Goal: Information Seeking & Learning: Compare options

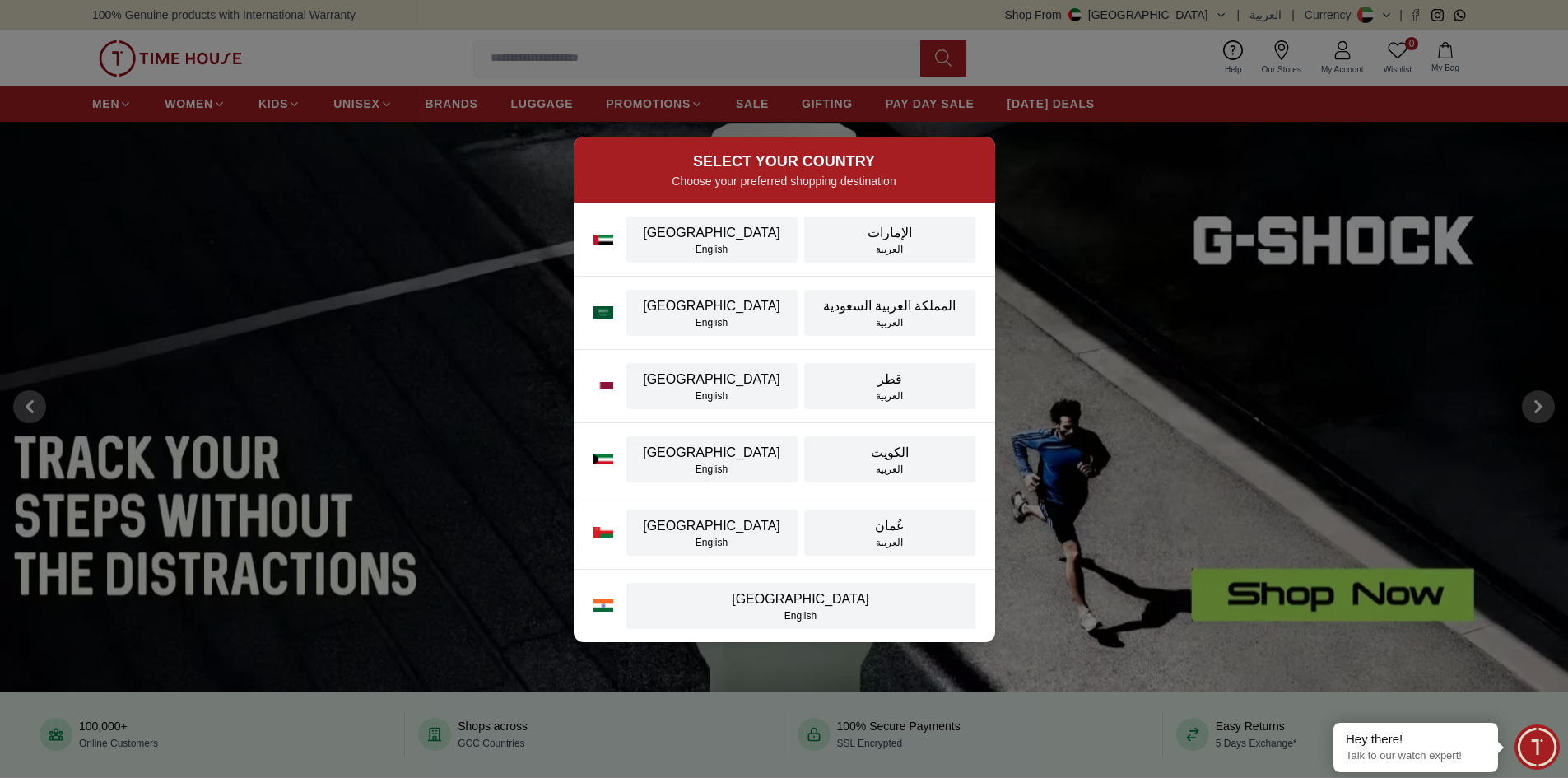
click at [328, 42] on div "SELECT YOUR COUNTRY Choose your preferred shopping destination UAE English الإم…" at bounding box center [784, 389] width 1568 height 778
click at [599, 234] on img at bounding box center [604, 239] width 20 height 10
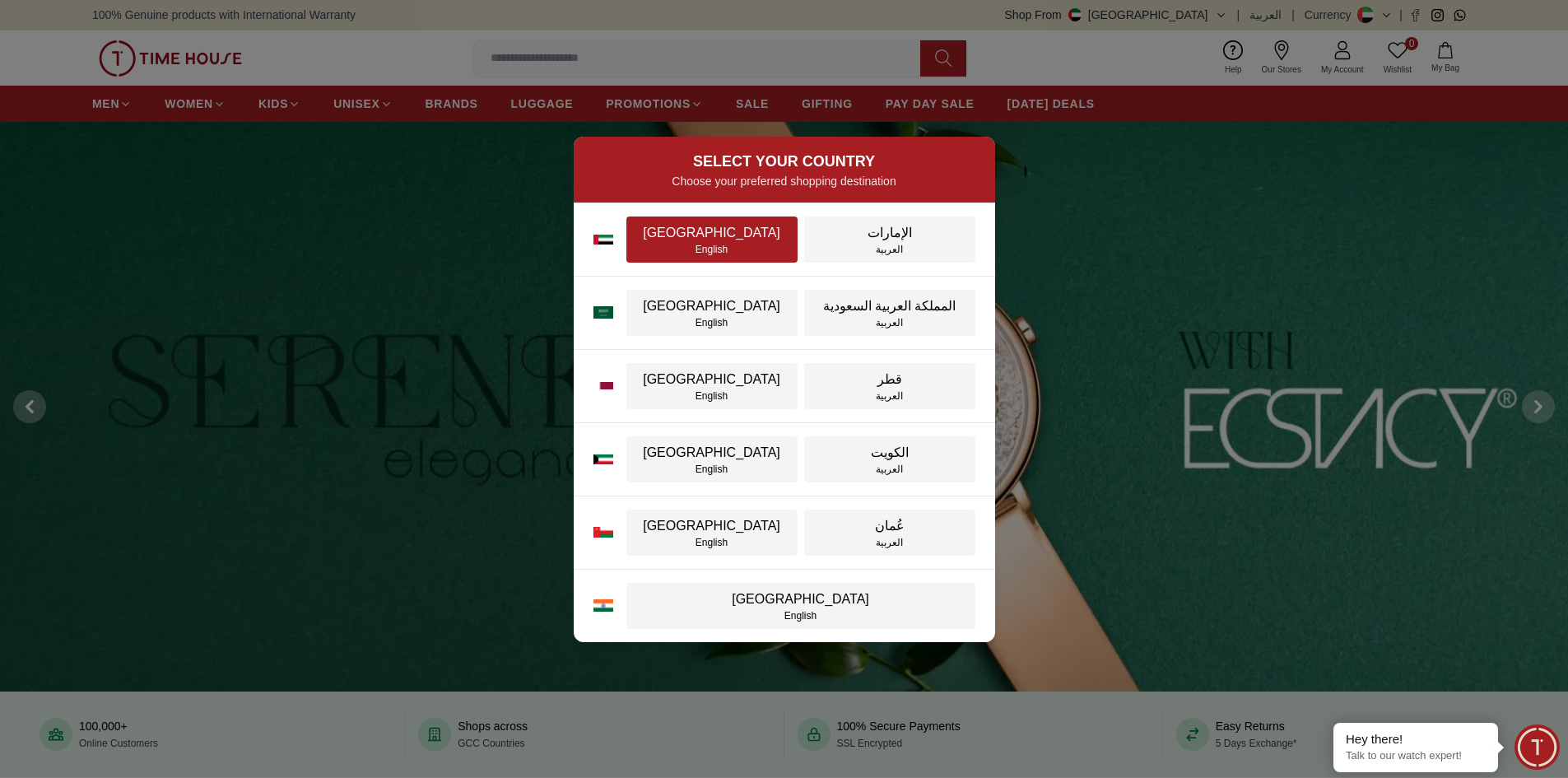
click at [674, 235] on div "[GEOGRAPHIC_DATA]" at bounding box center [712, 232] width 152 height 20
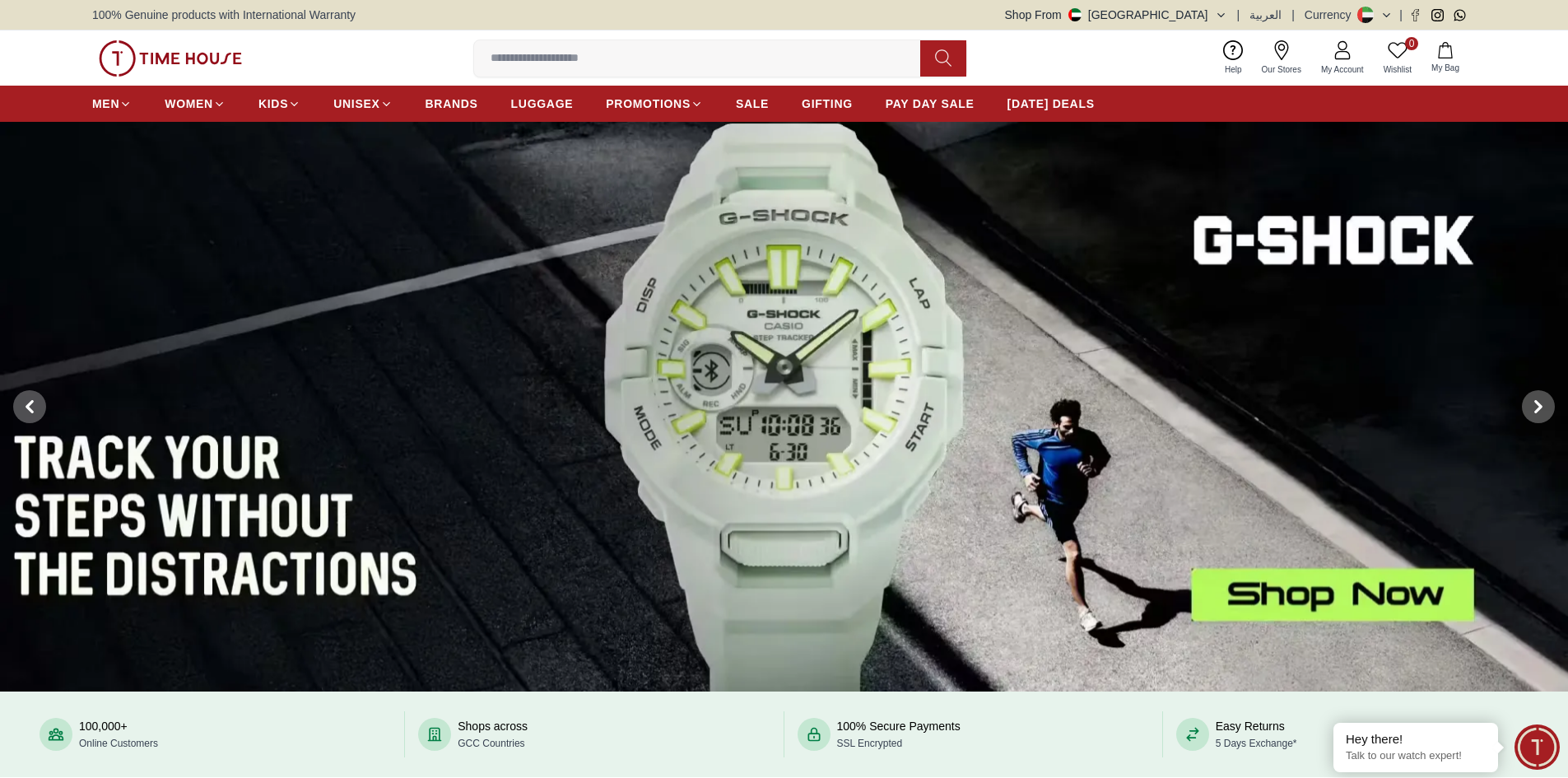
scroll to position [164, 0]
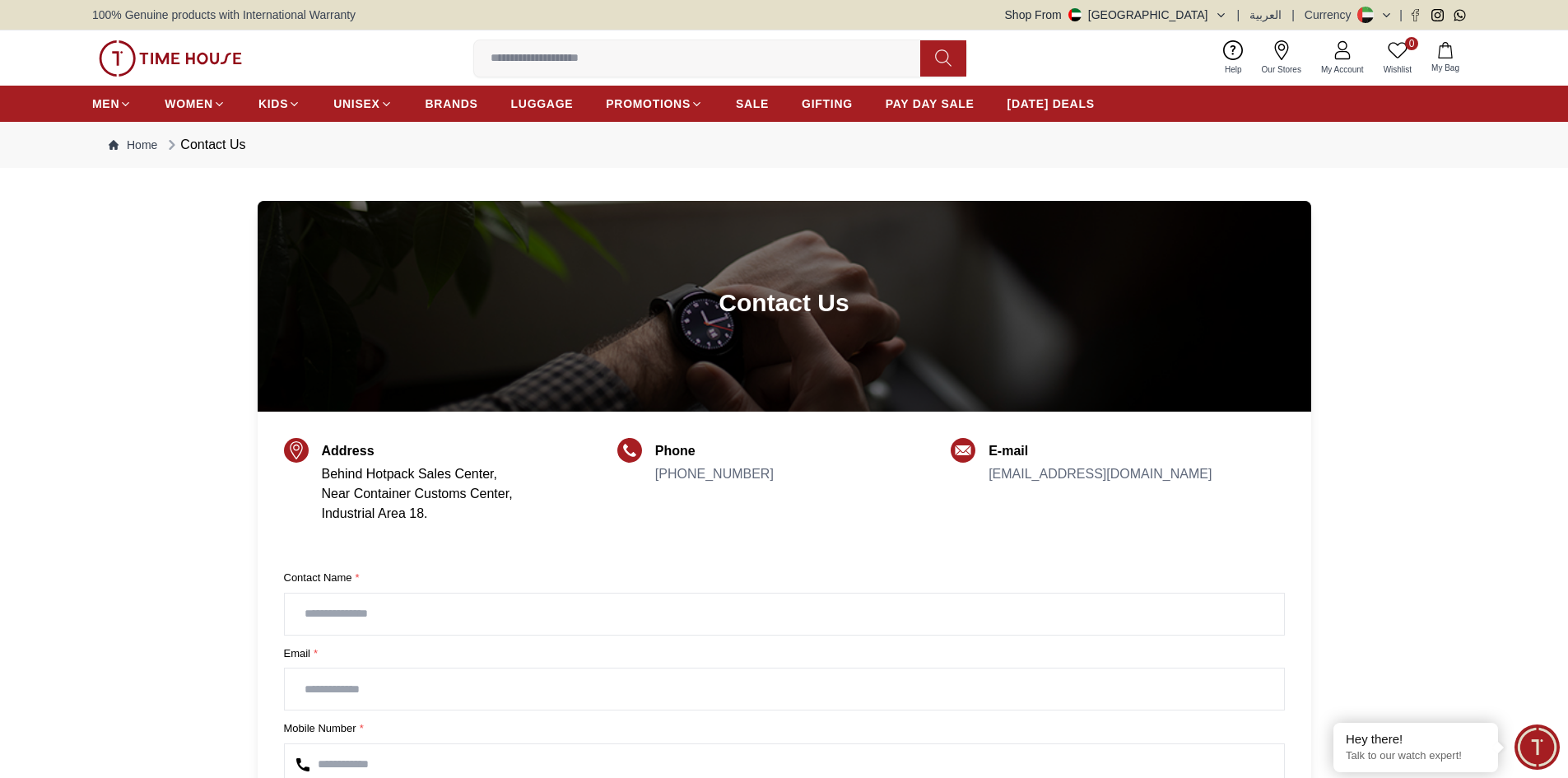
scroll to position [247, 0]
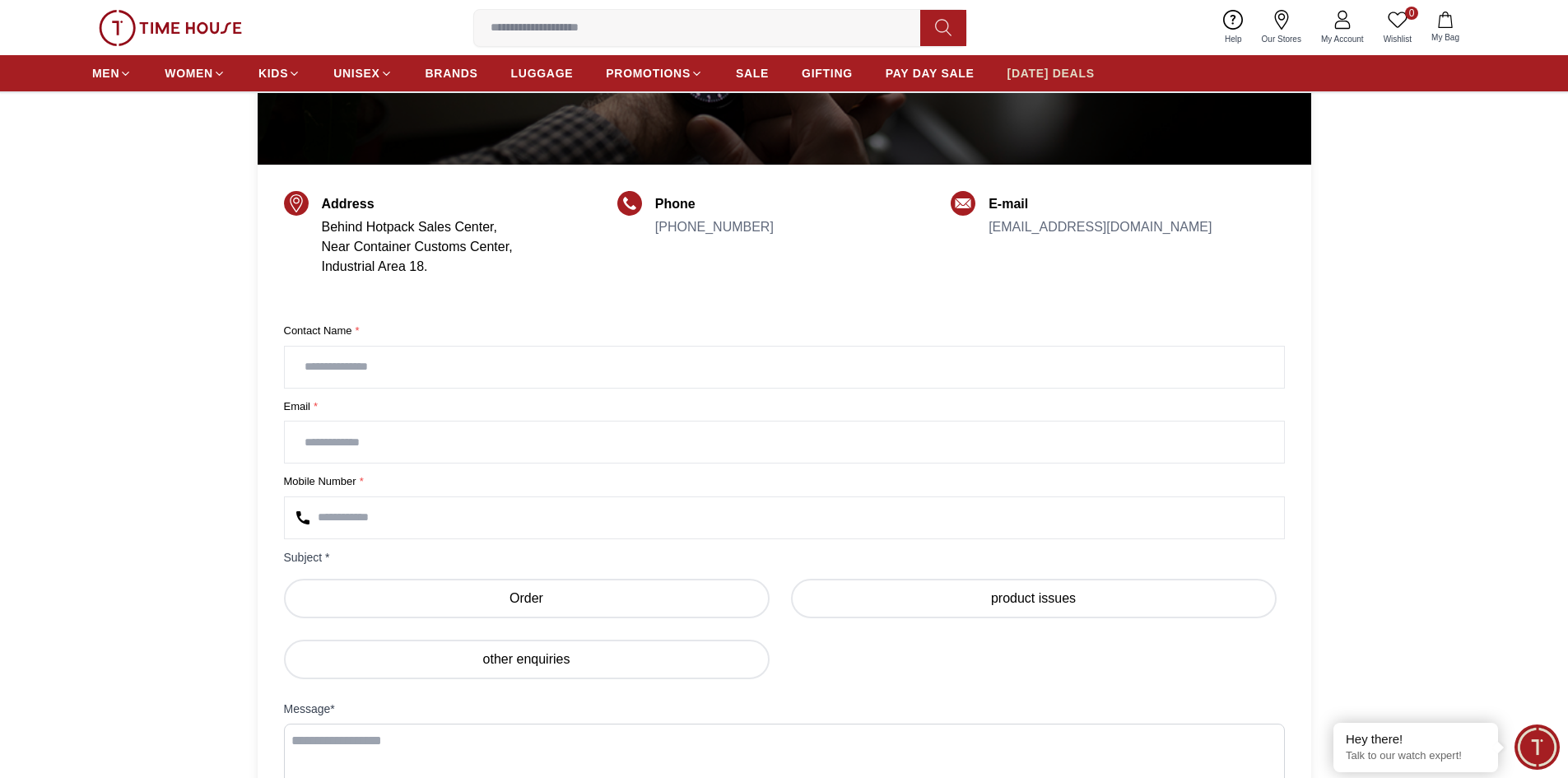
click at [1041, 78] on span "[DATE] DEALS" at bounding box center [1051, 73] width 88 height 17
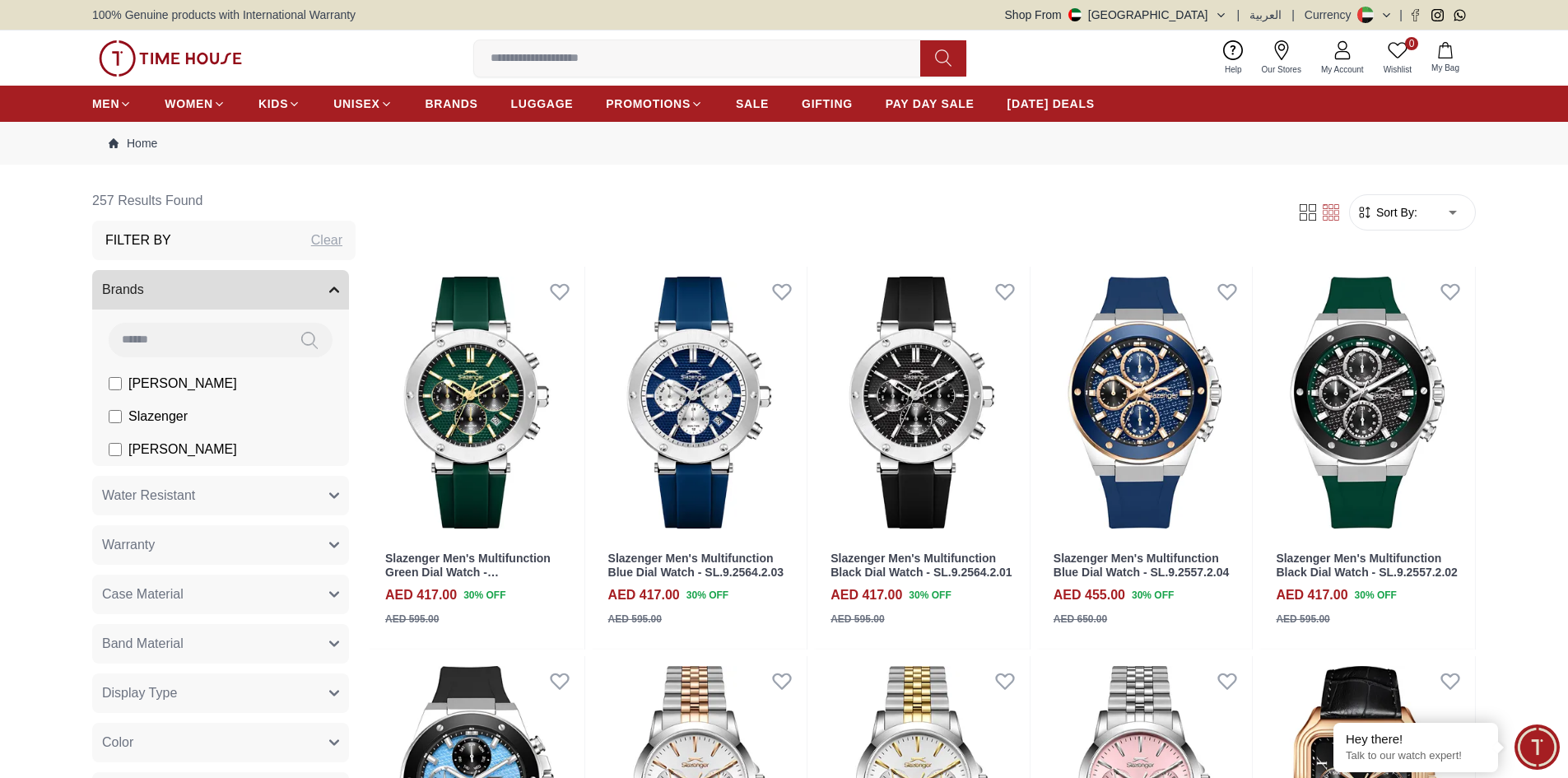
click at [1403, 223] on form "Sort By: ​ ****** ​" at bounding box center [1412, 212] width 127 height 36
click at [1410, 208] on span "Sort By:" at bounding box center [1395, 212] width 44 height 17
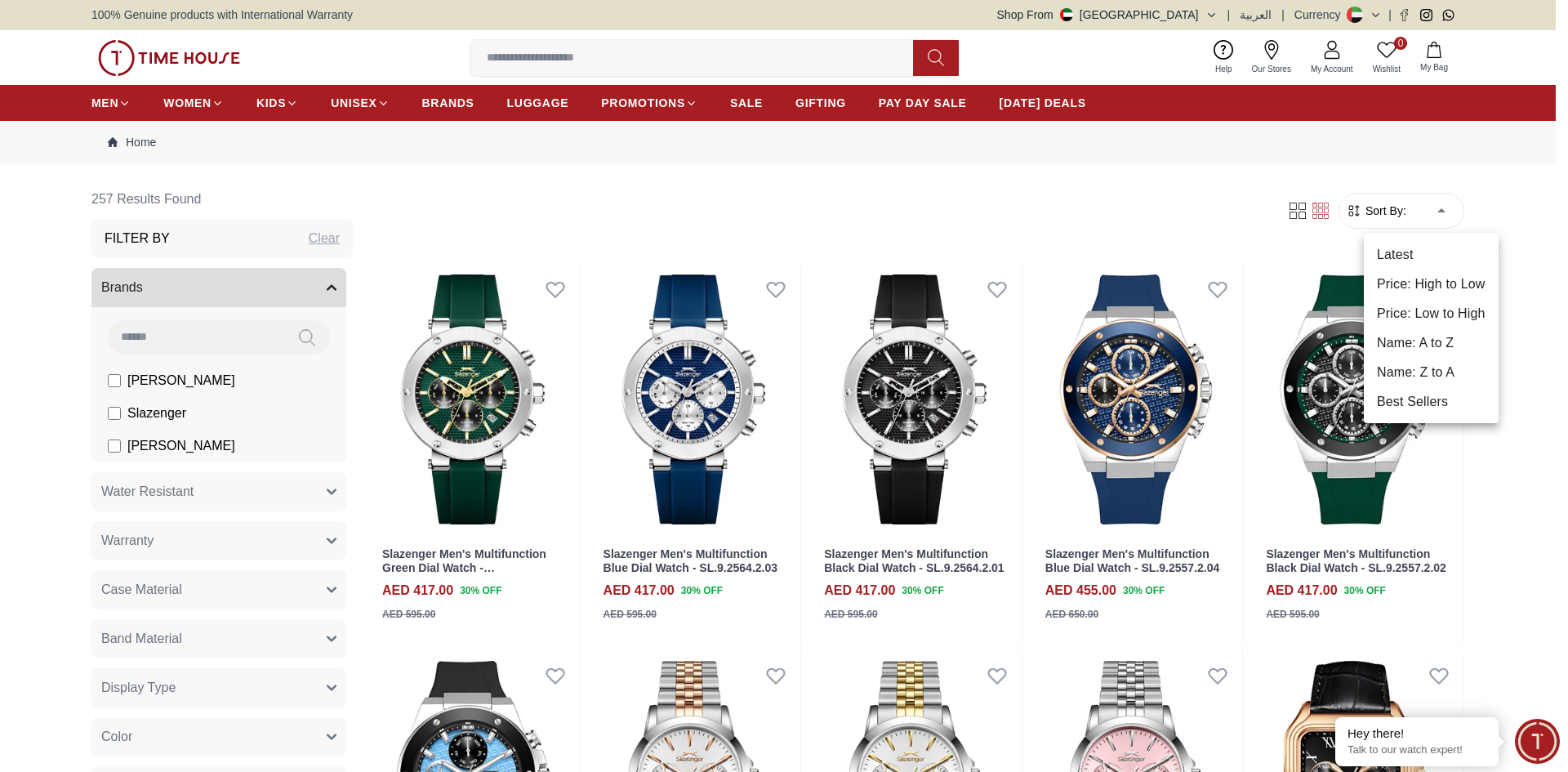
click at [1425, 308] on li "Price: Low to High" at bounding box center [1431, 314] width 135 height 29
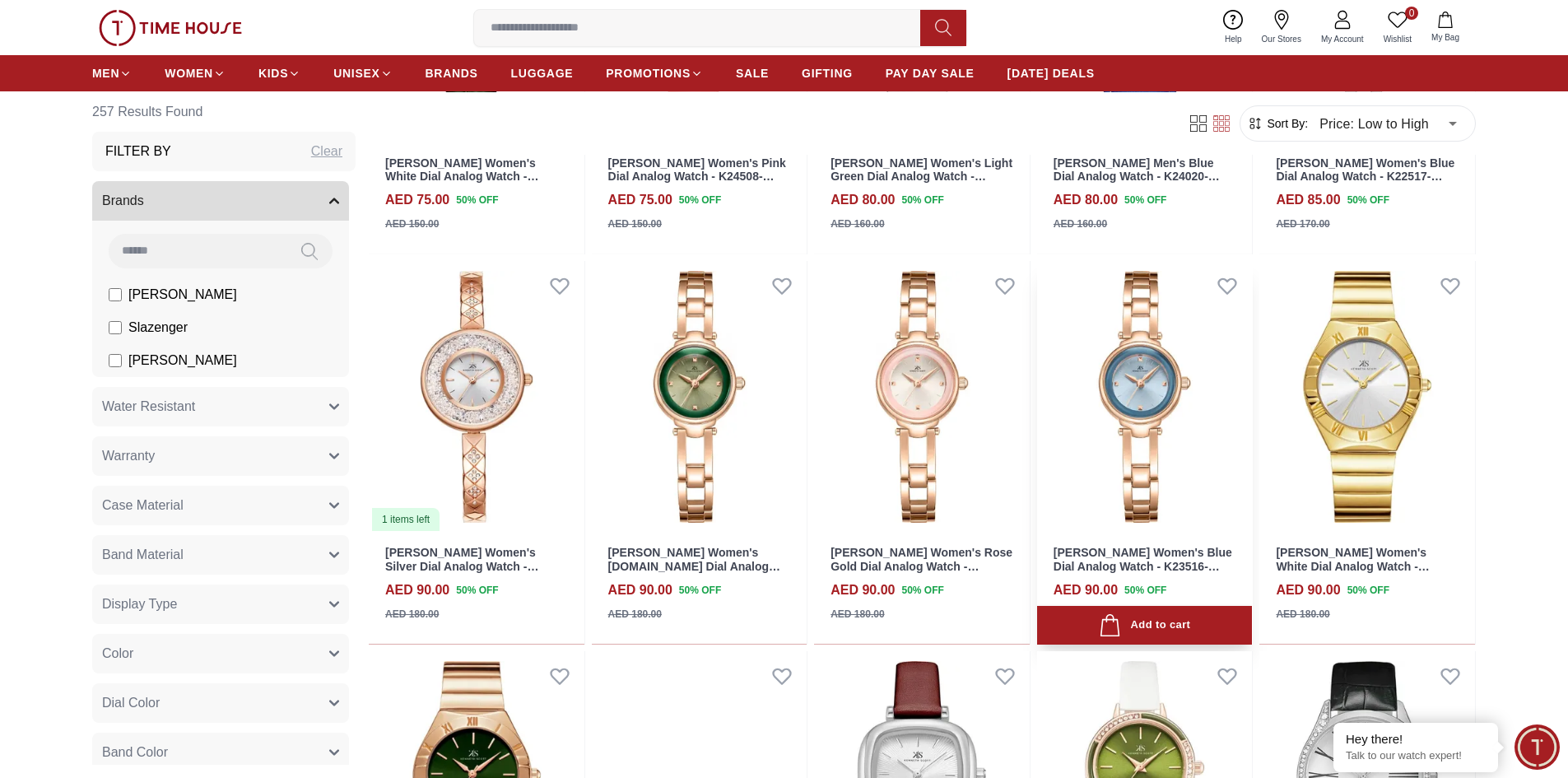
scroll to position [1811, 0]
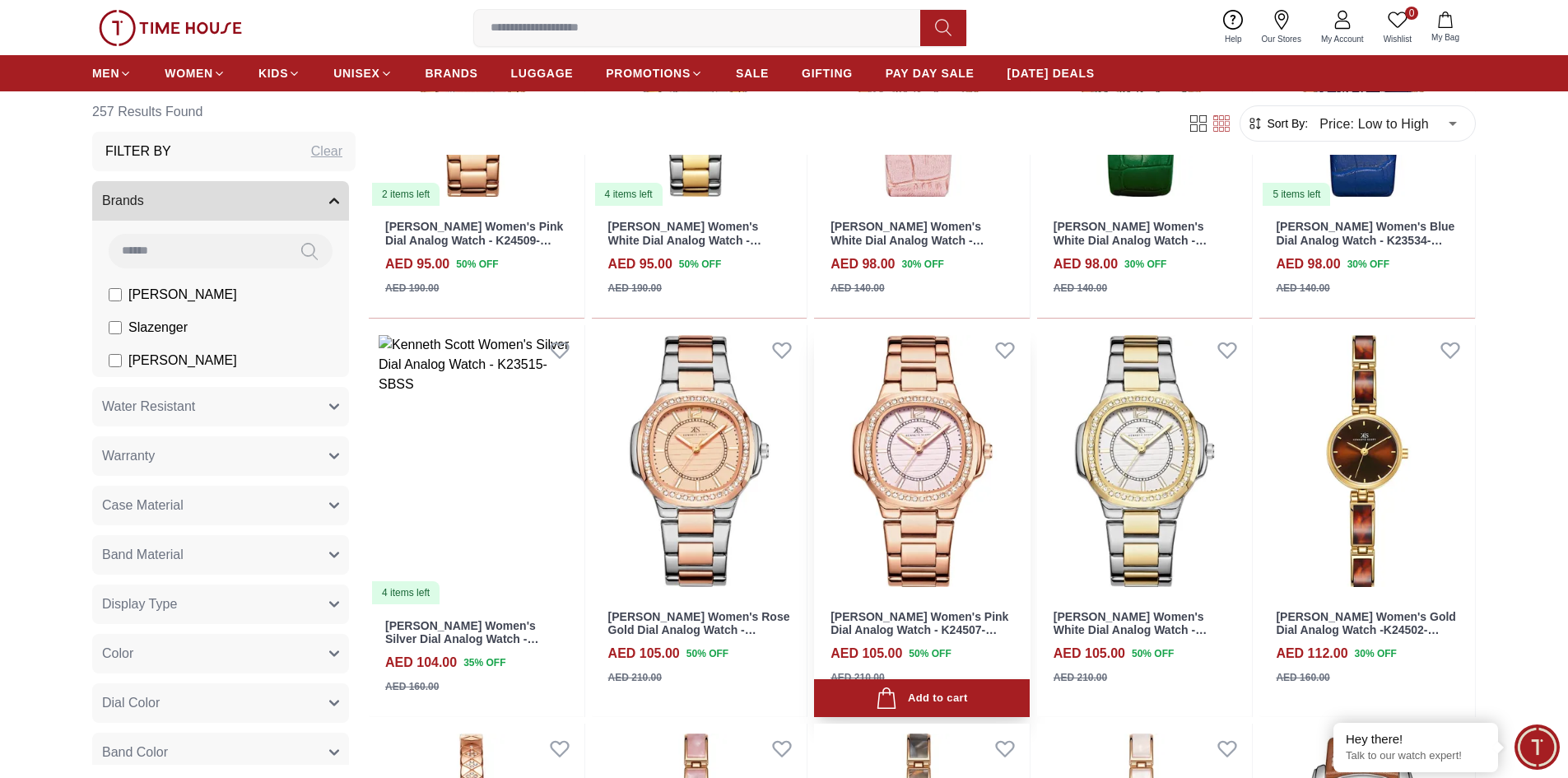
scroll to position [3539, 0]
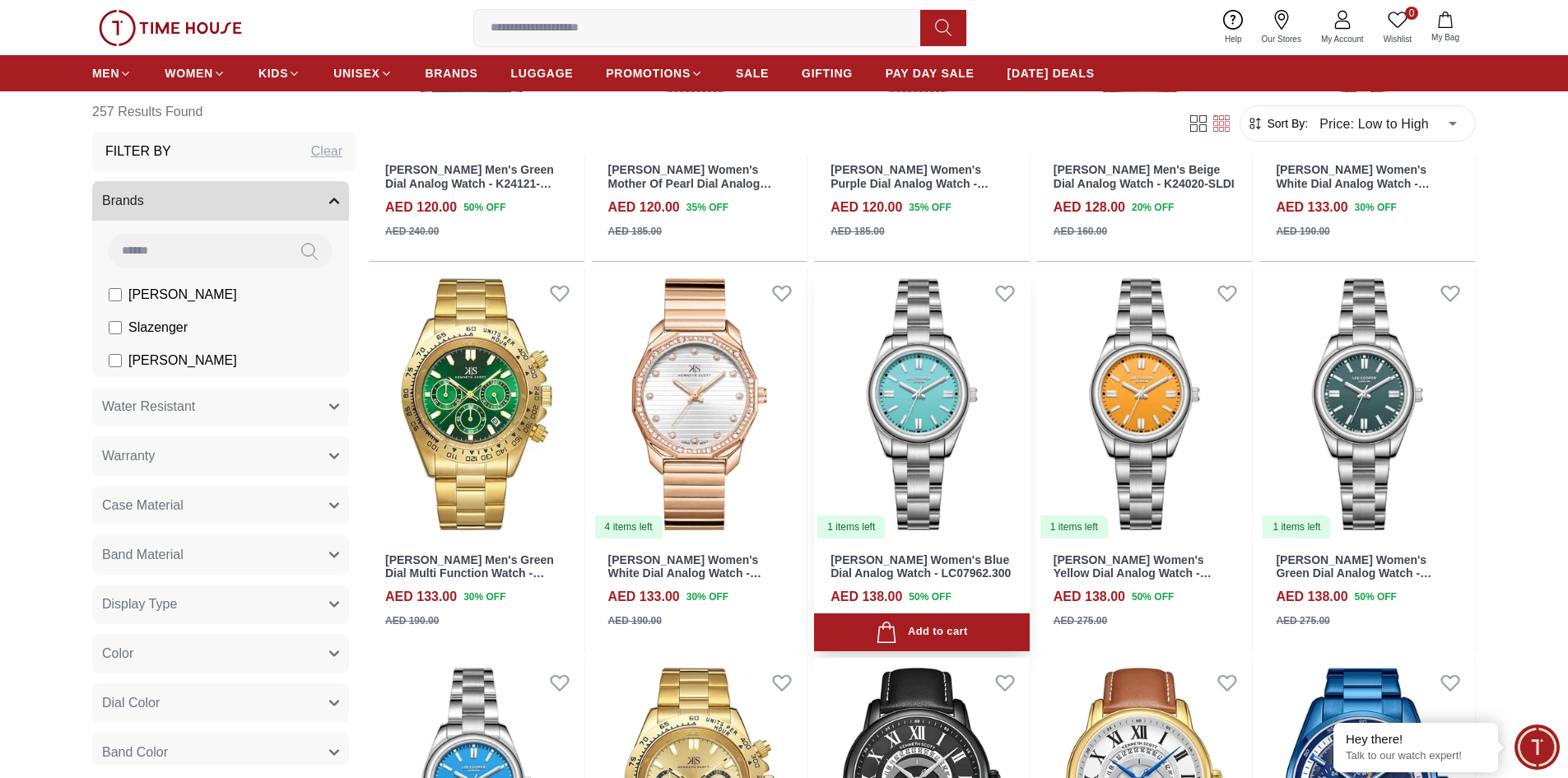
scroll to position [4856, 0]
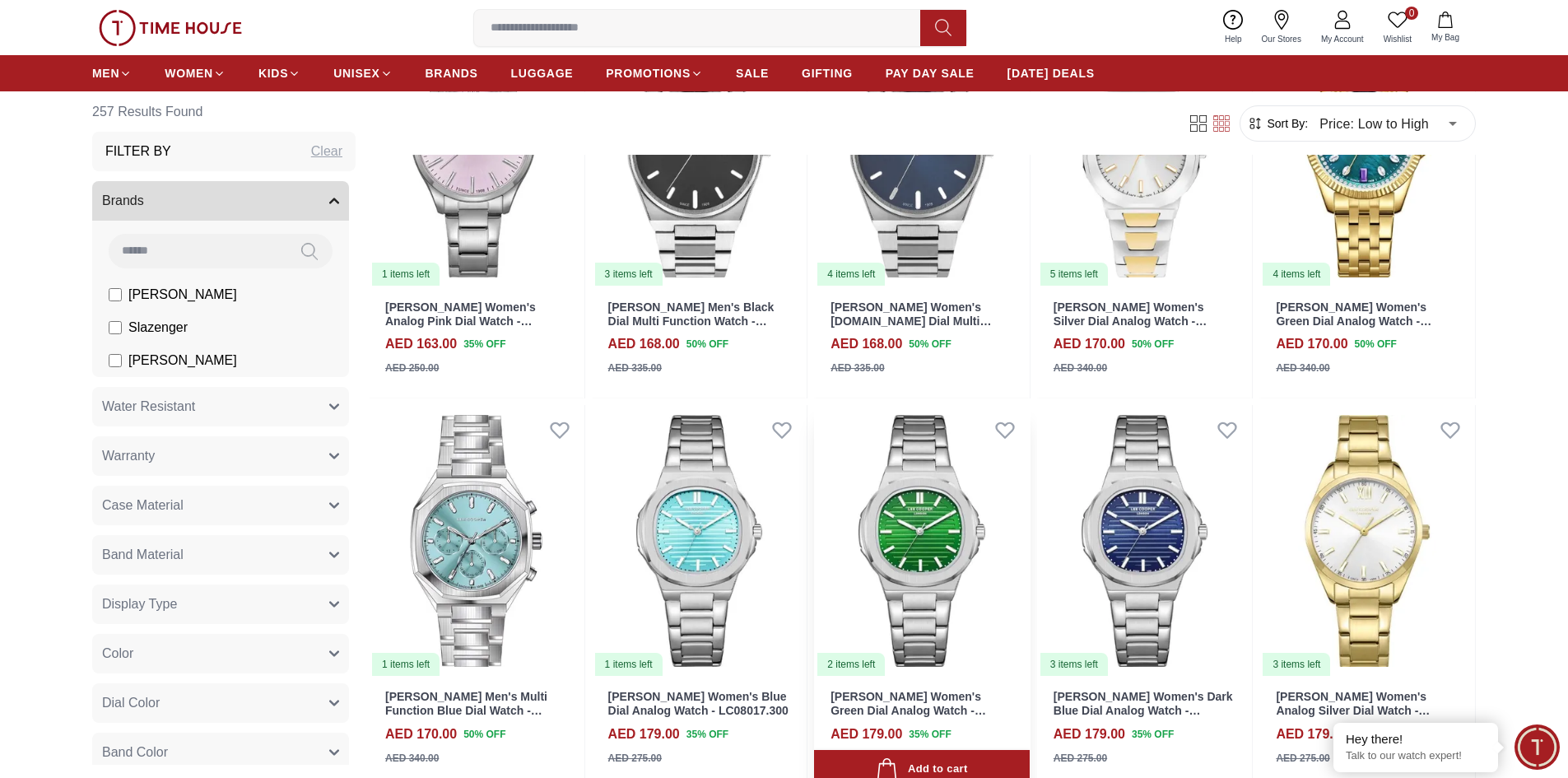
scroll to position [6667, 0]
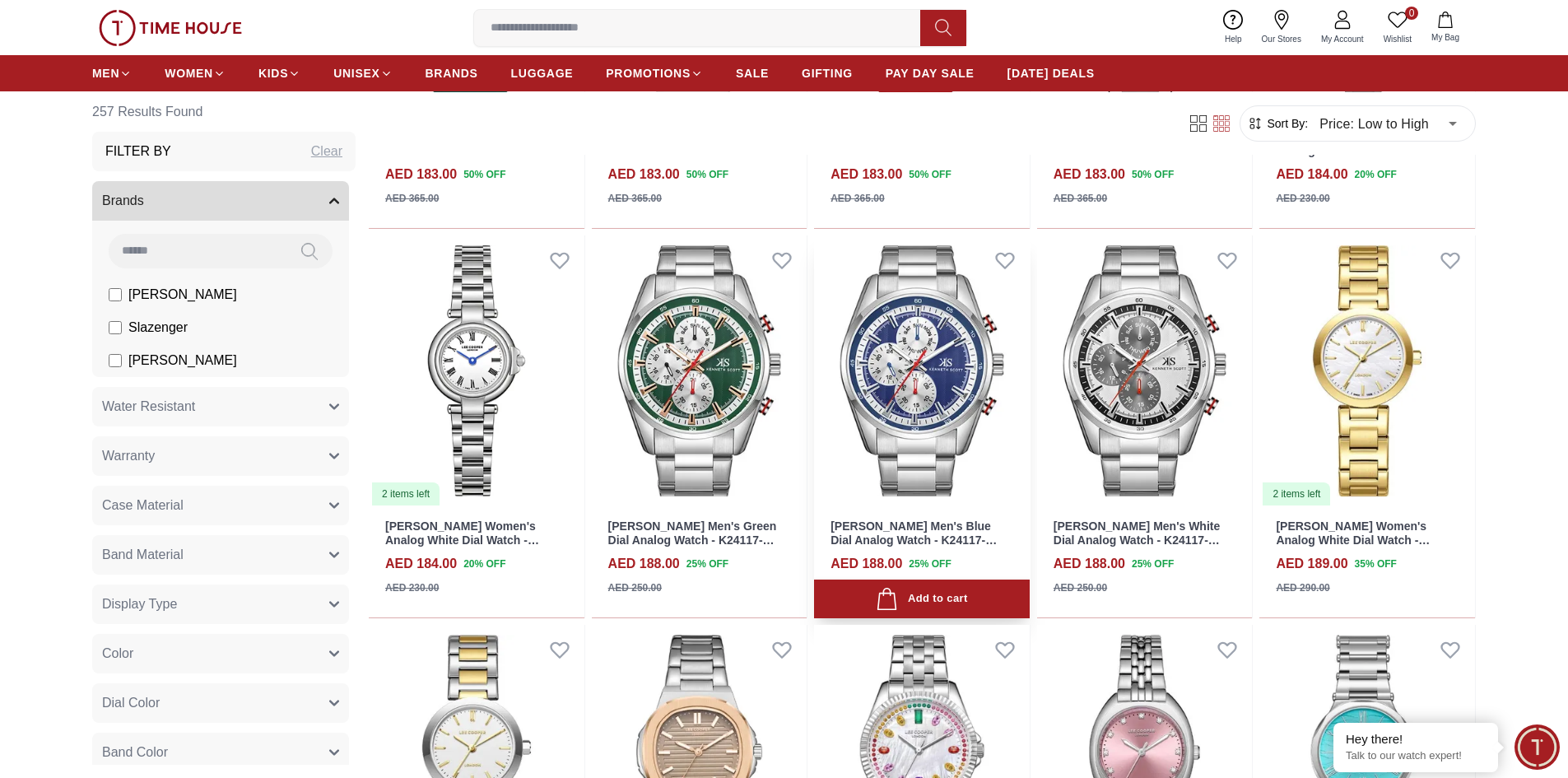
scroll to position [8477, 0]
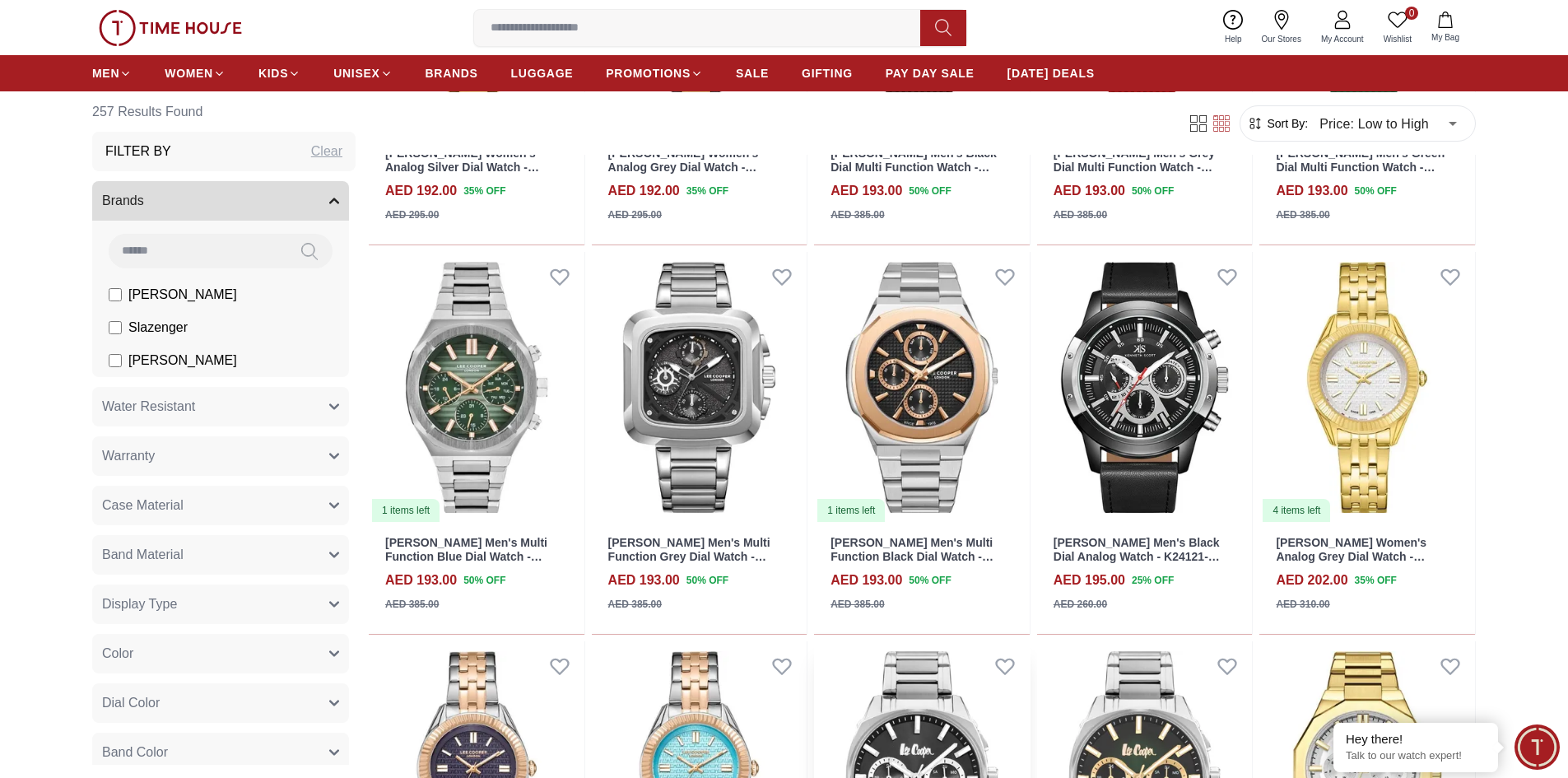
scroll to position [9629, 0]
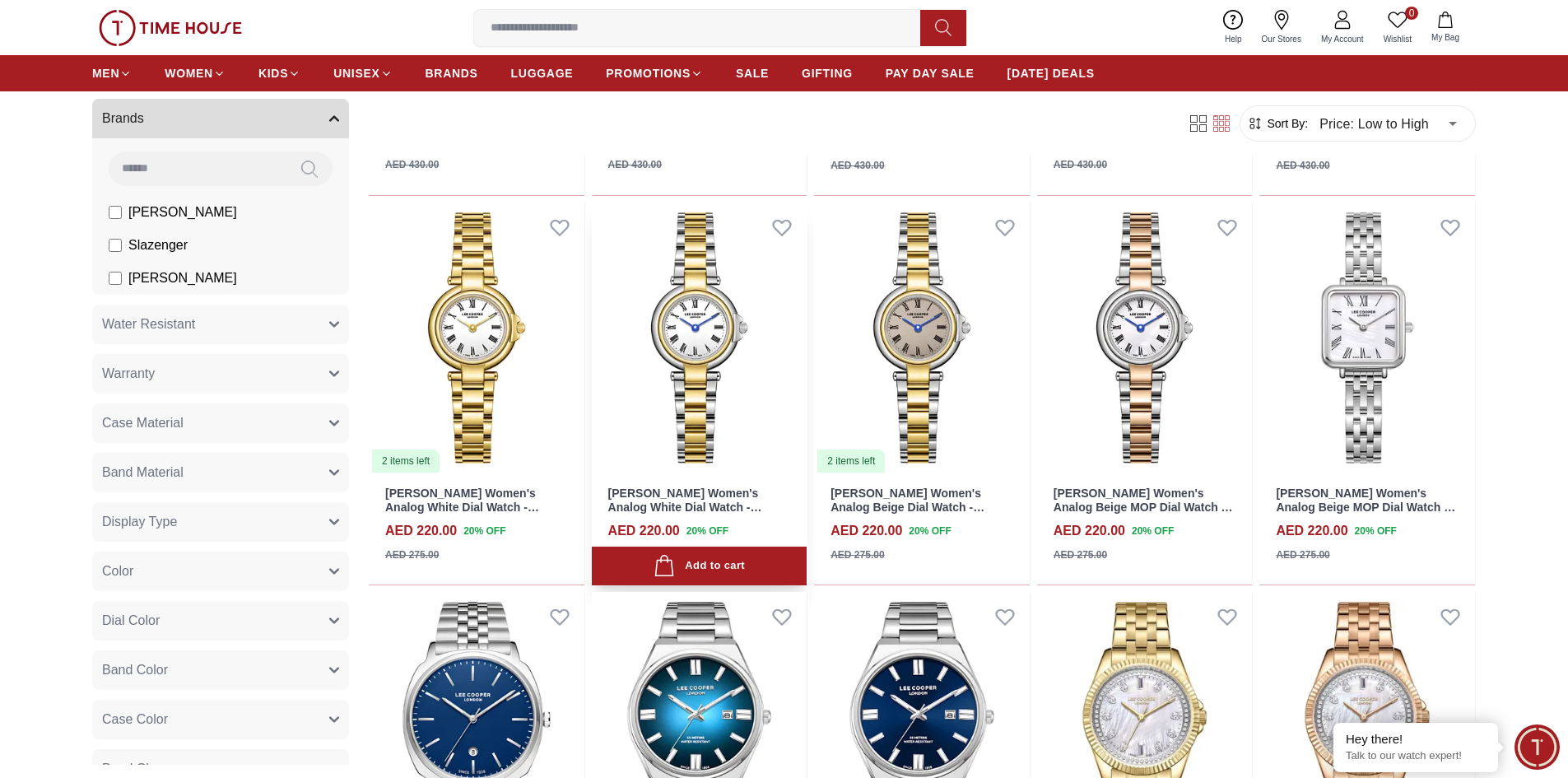
scroll to position [11934, 0]
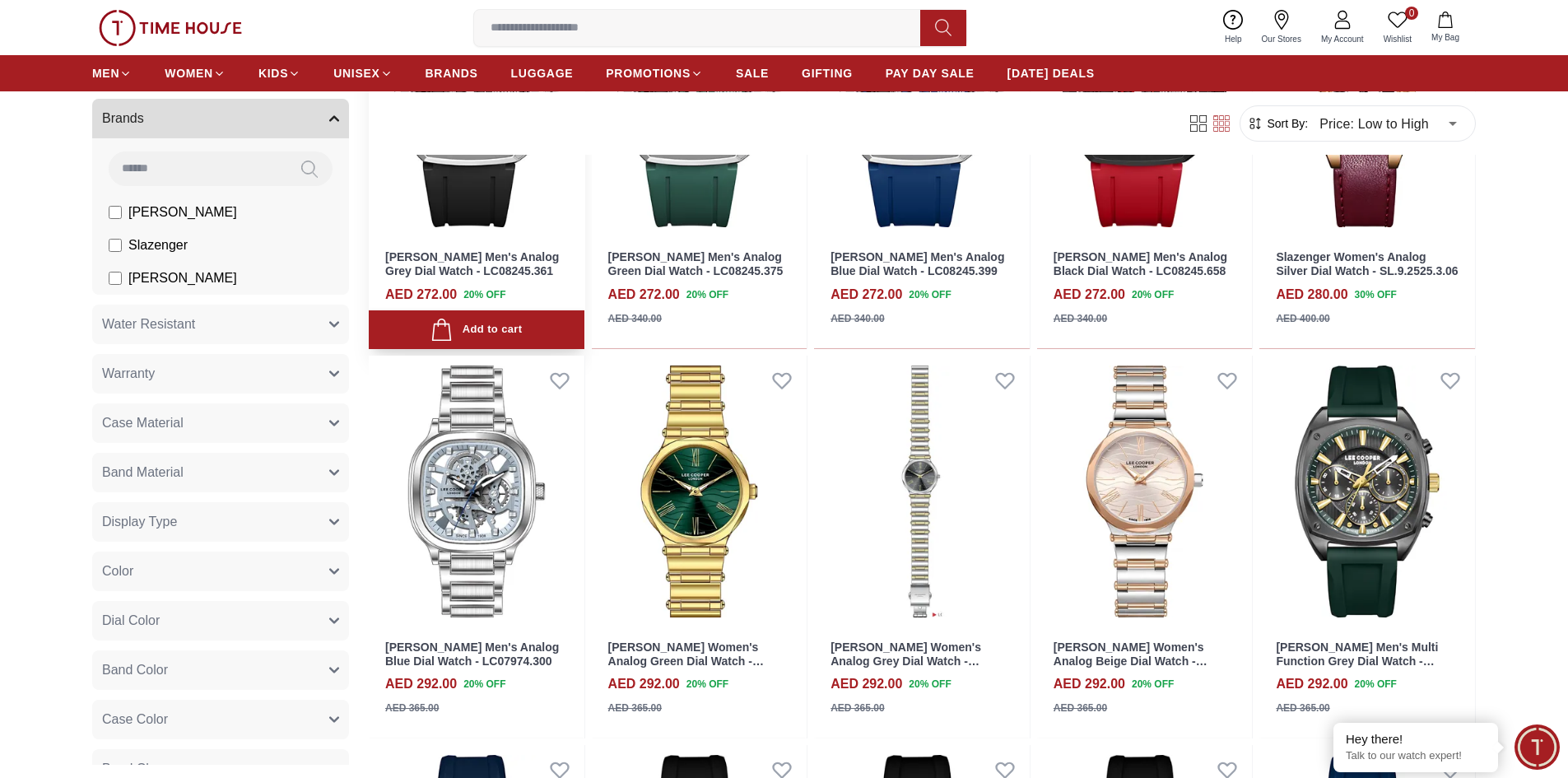
scroll to position [14814, 0]
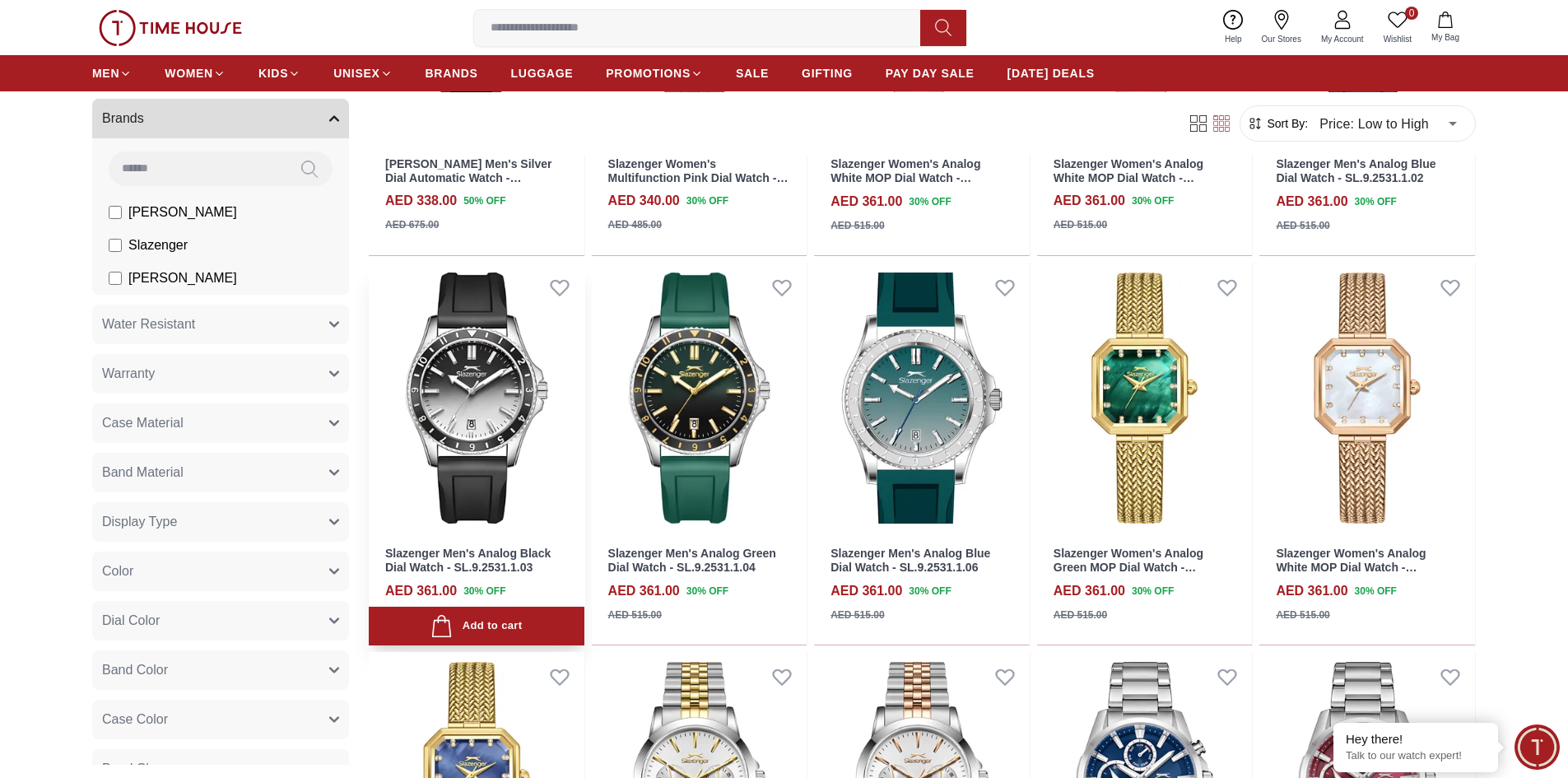
scroll to position [18107, 0]
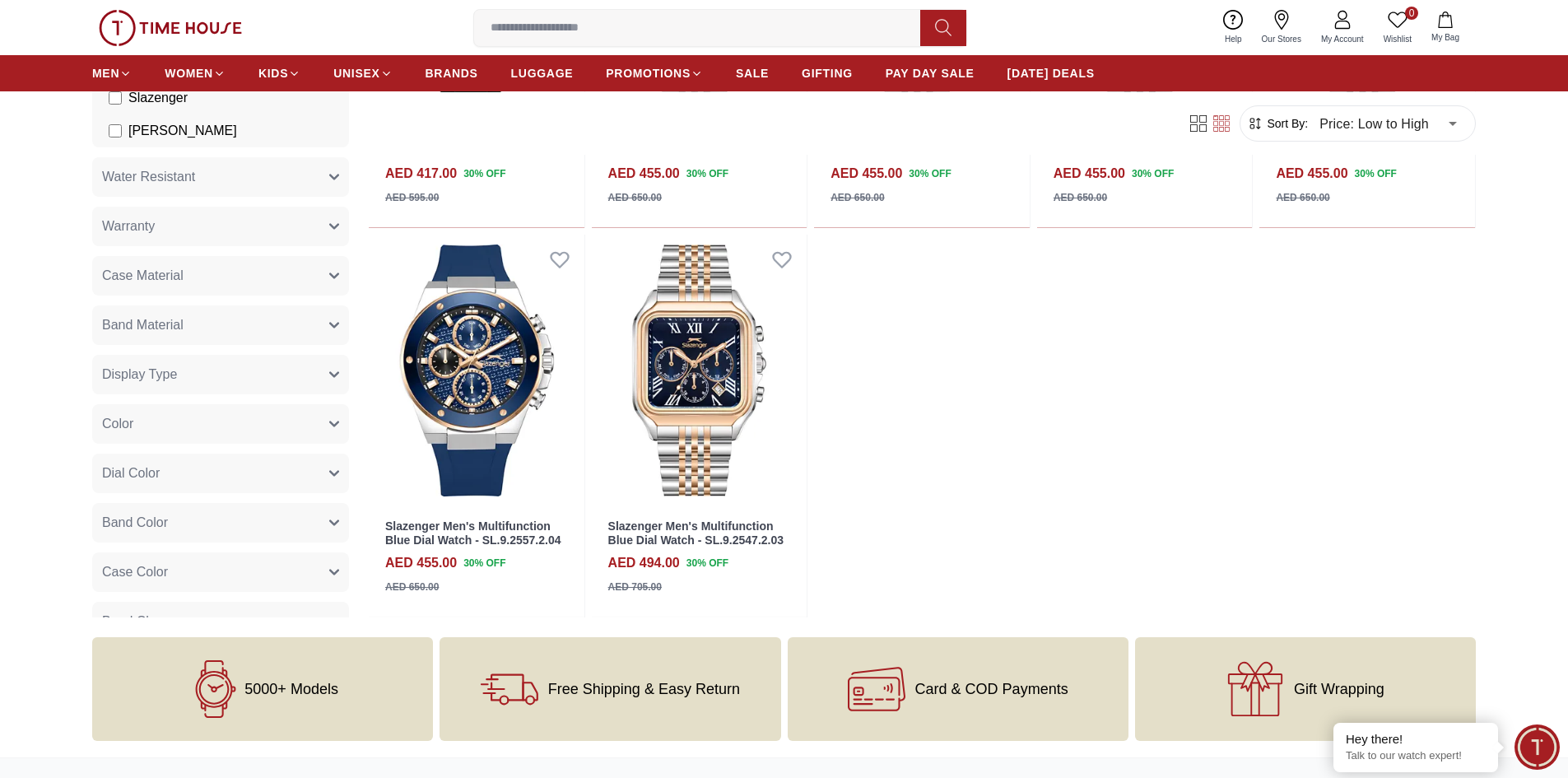
scroll to position [19835, 0]
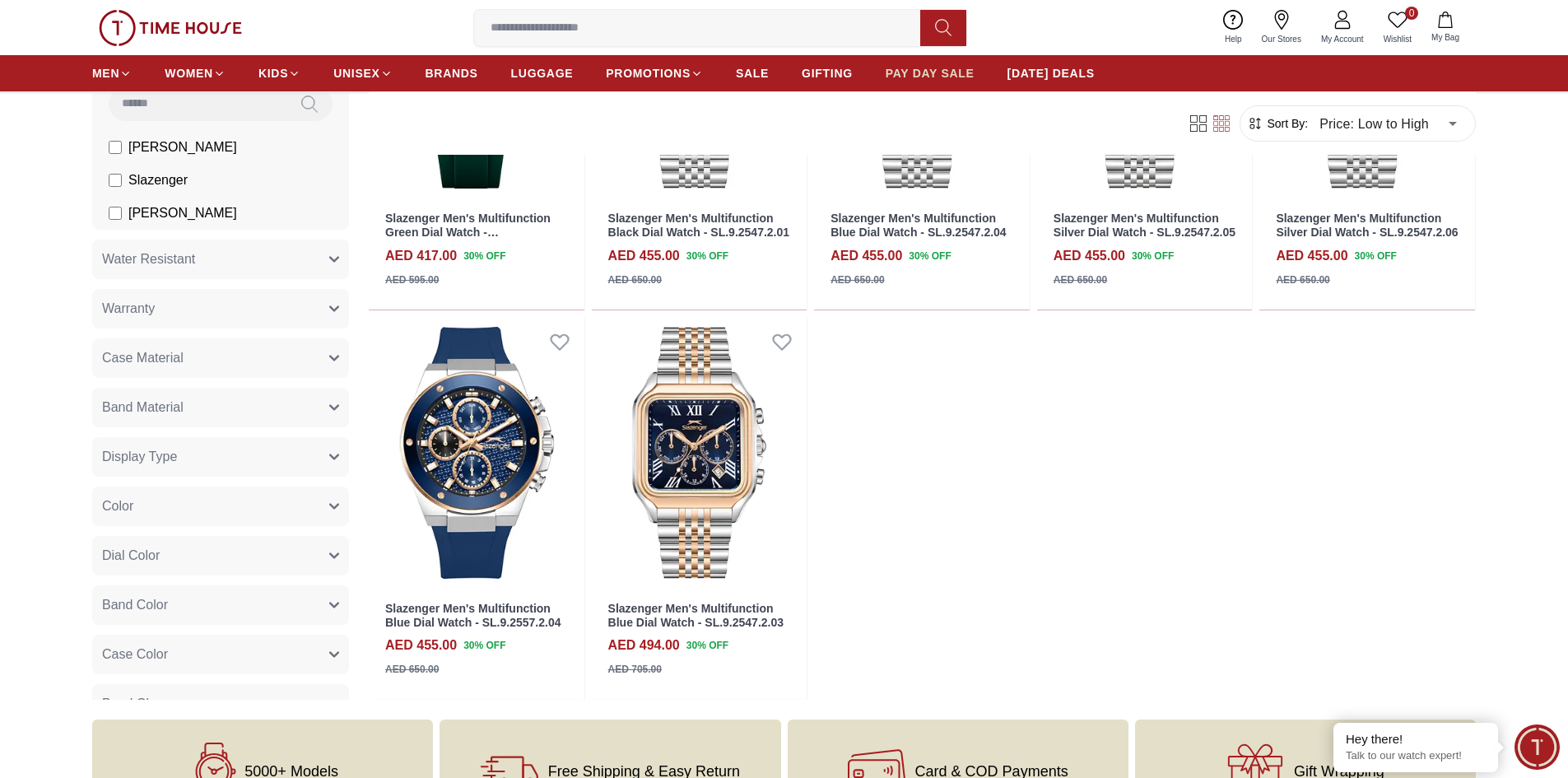
click at [919, 66] on span "PAY DAY SALE" at bounding box center [930, 73] width 89 height 17
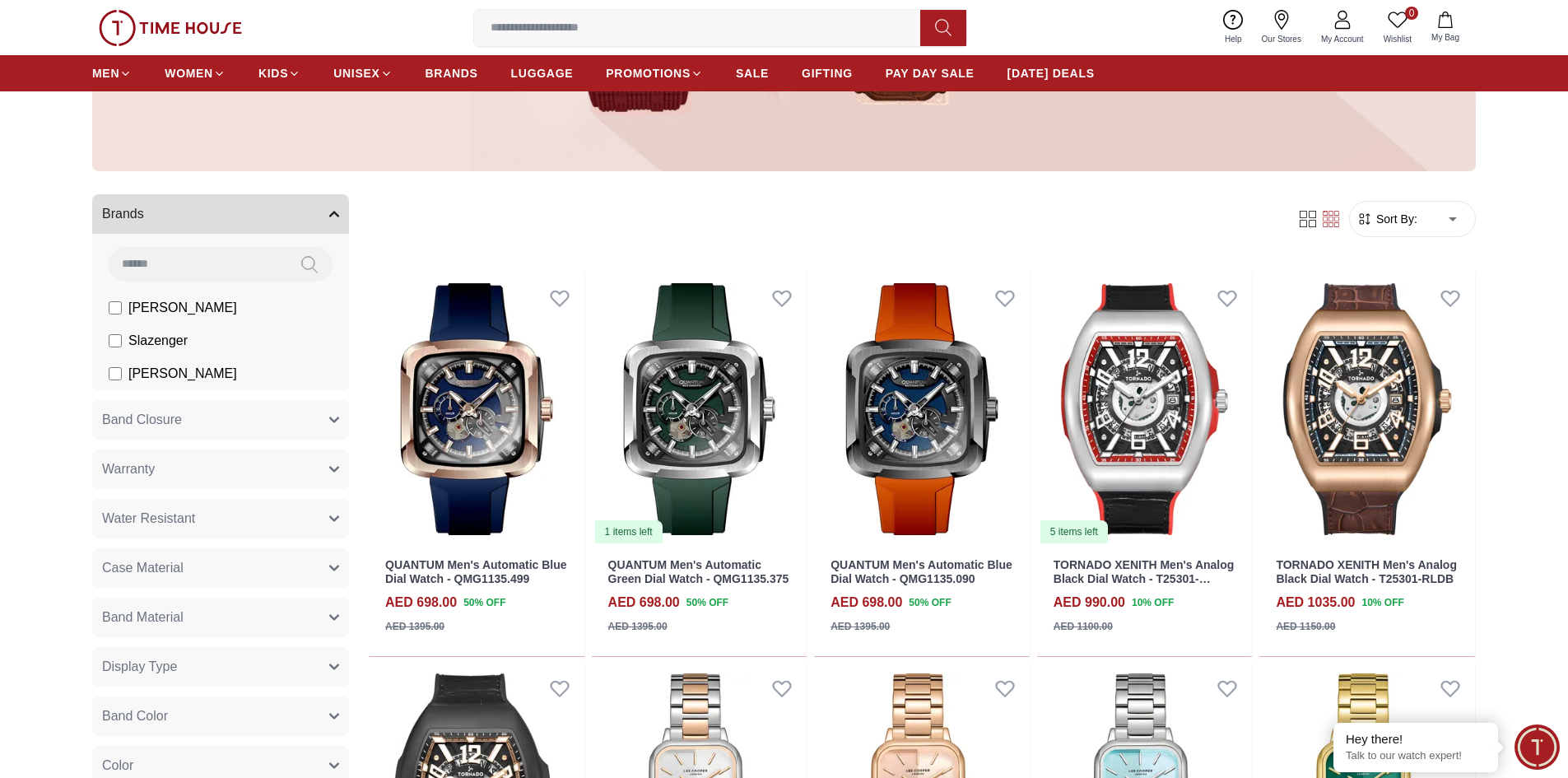
scroll to position [576, 0]
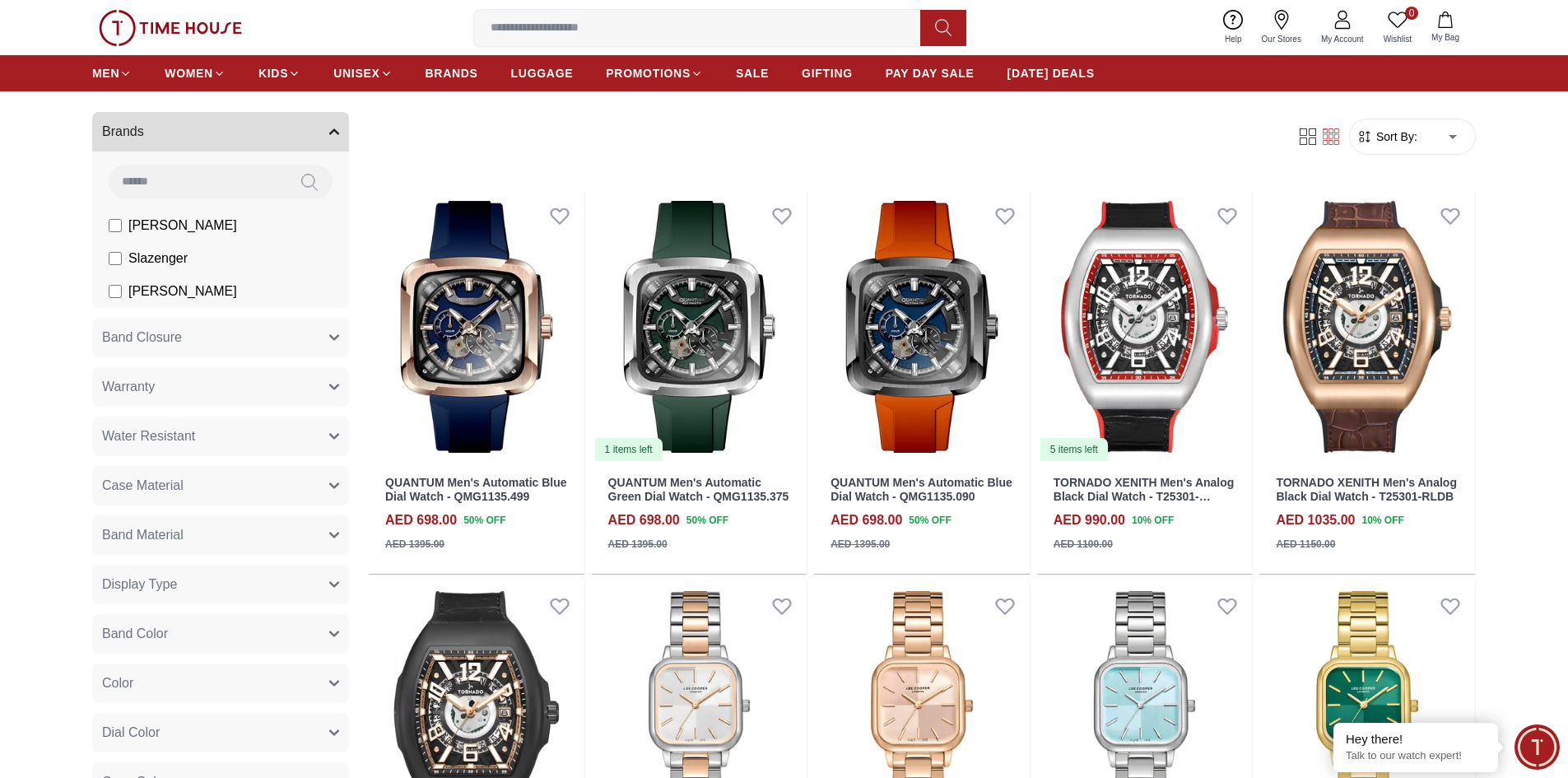
click at [1414, 148] on form "Sort By: ​ ****** ​" at bounding box center [1412, 136] width 127 height 36
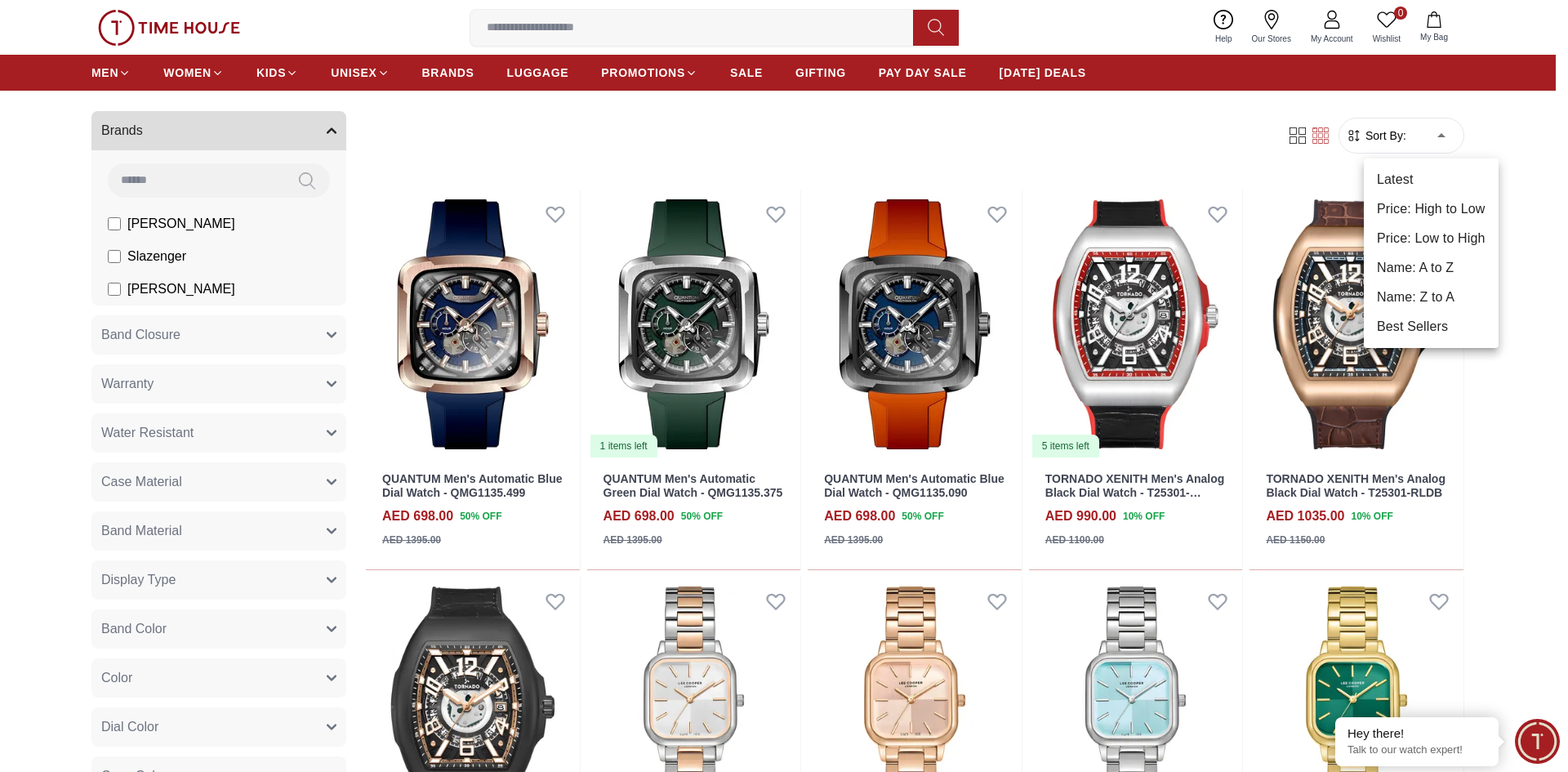
click at [1419, 236] on li "Price: Low to High" at bounding box center [1431, 238] width 135 height 29
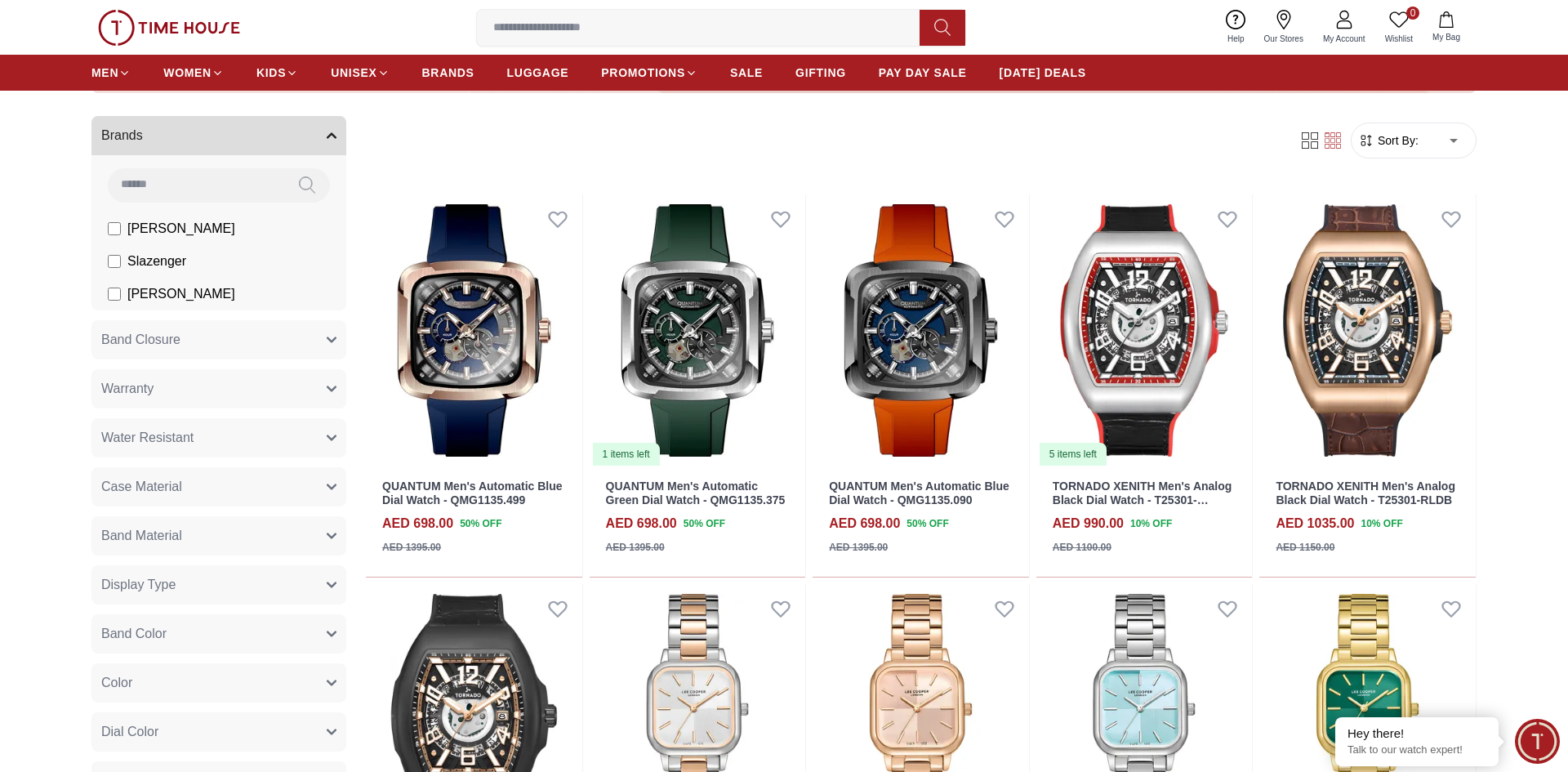
type input "*"
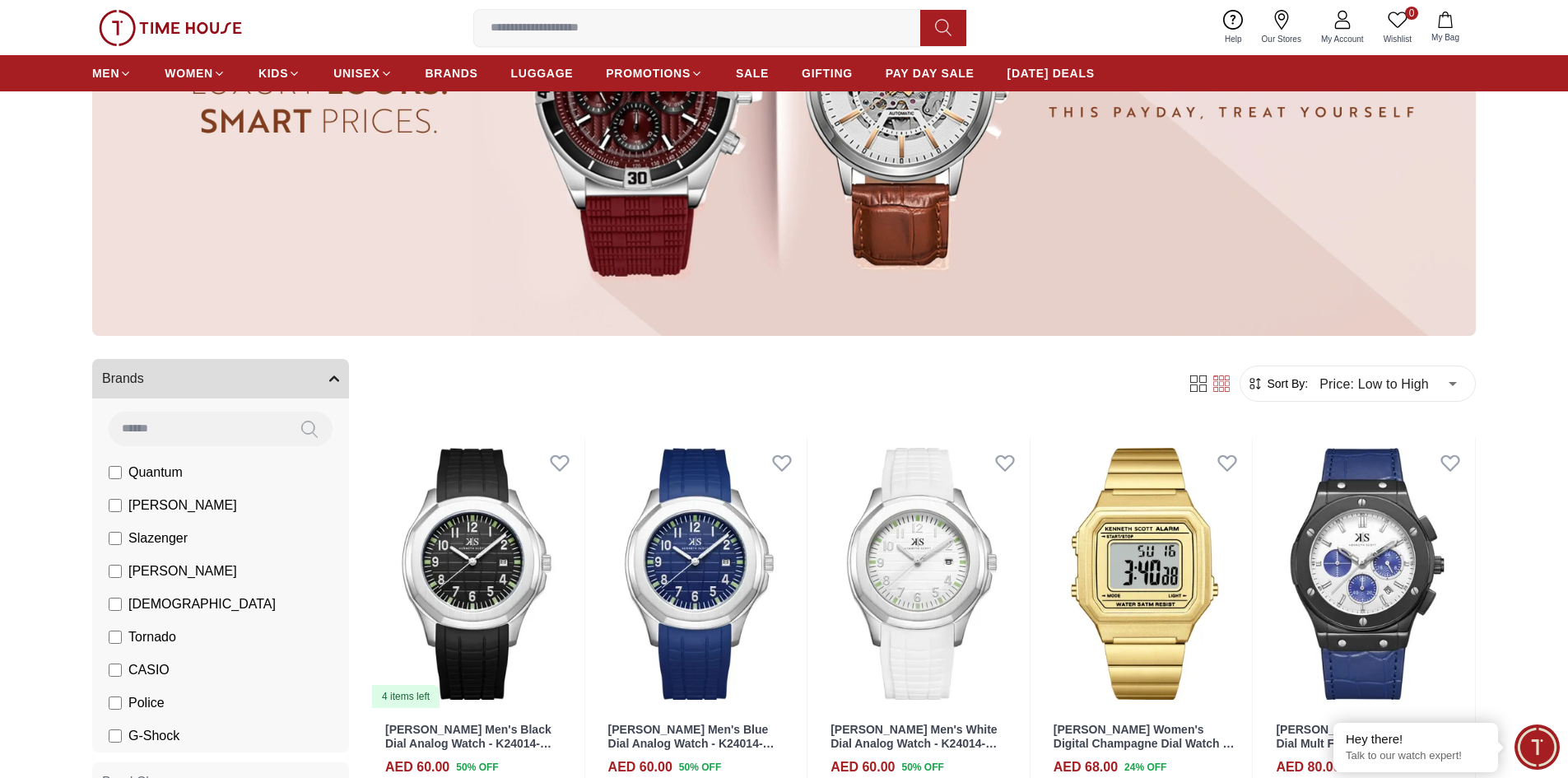
scroll to position [493, 0]
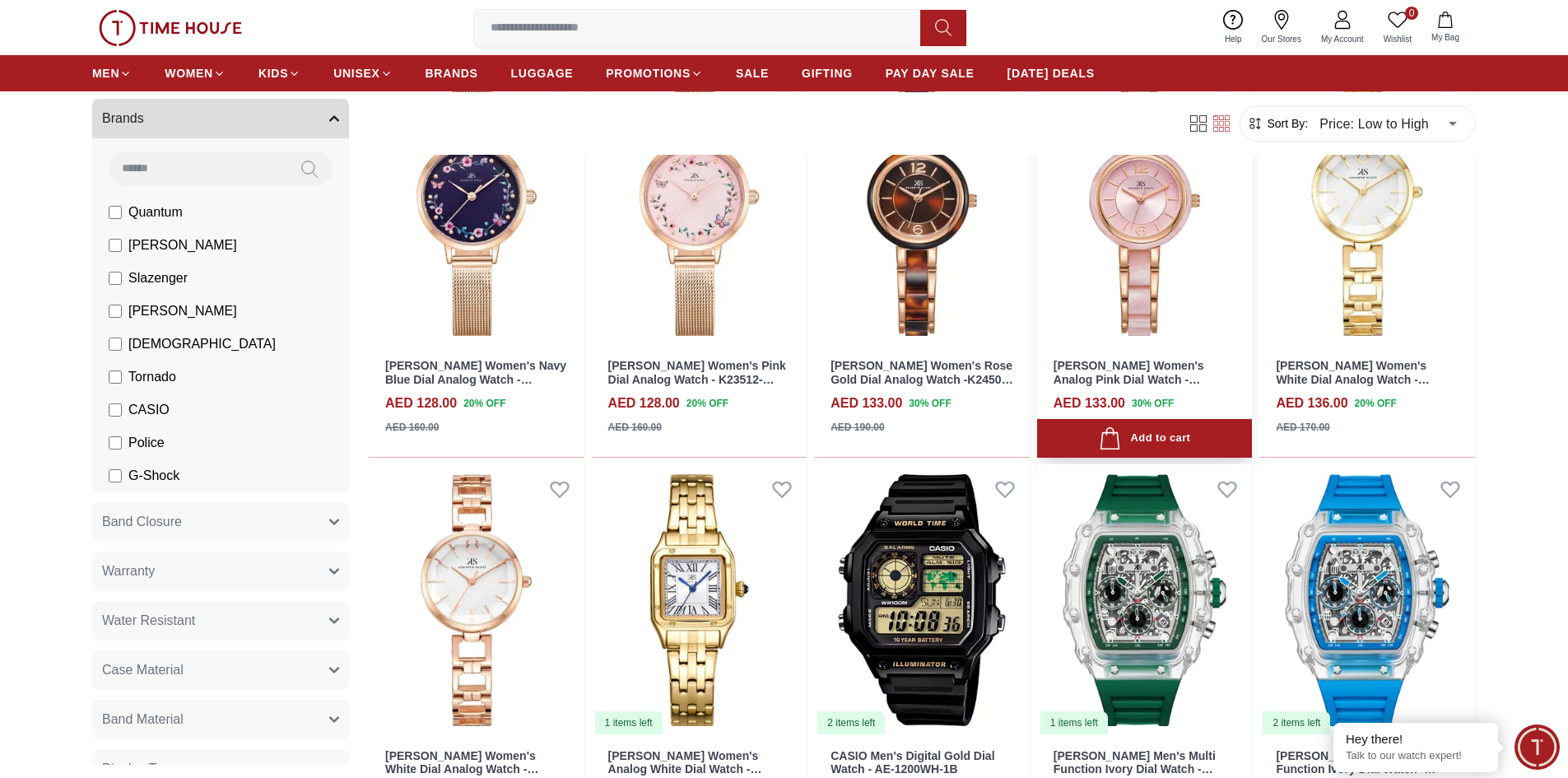
scroll to position [3128, 0]
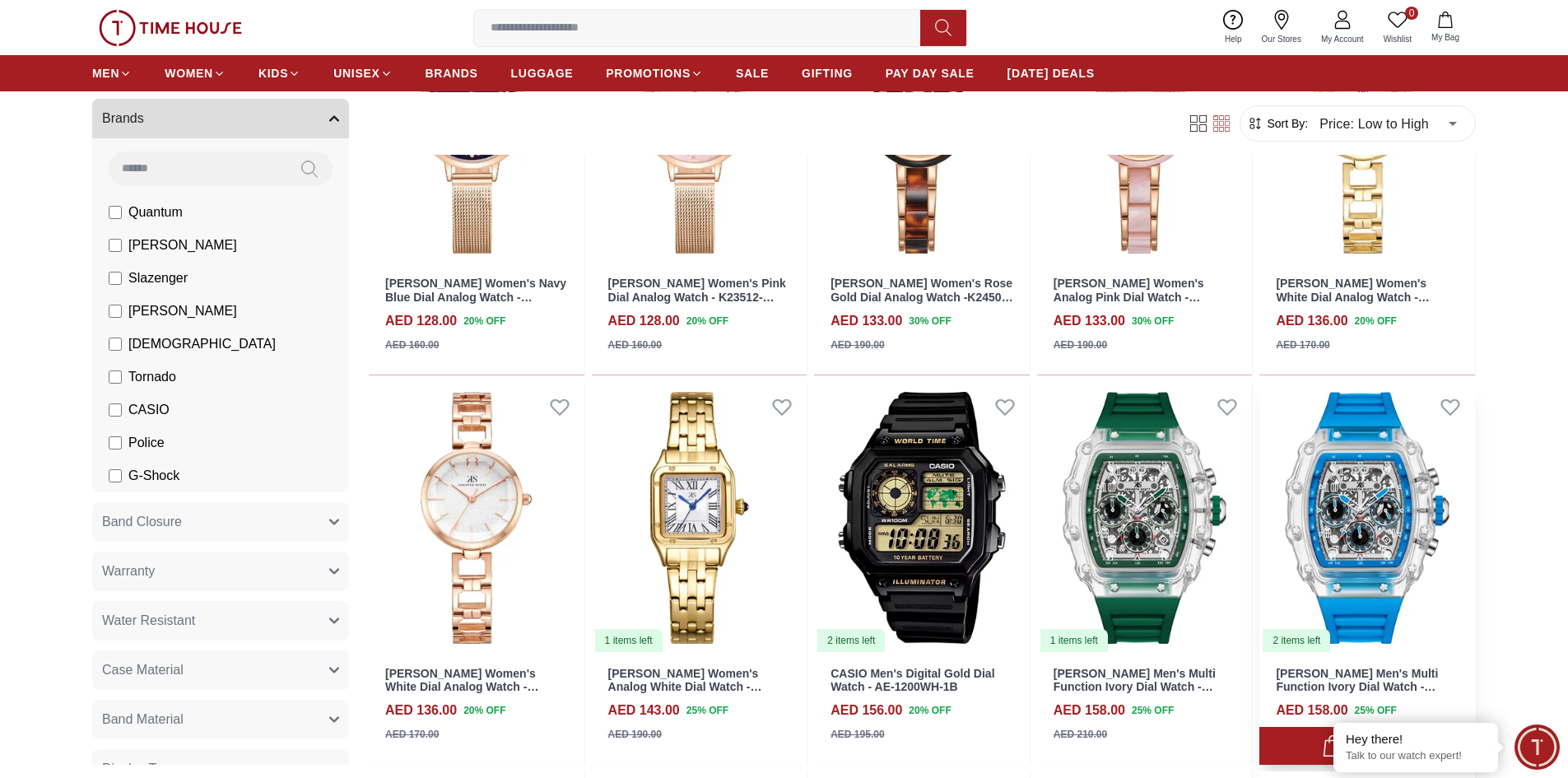
click at [1353, 460] on img at bounding box center [1367, 518] width 216 height 272
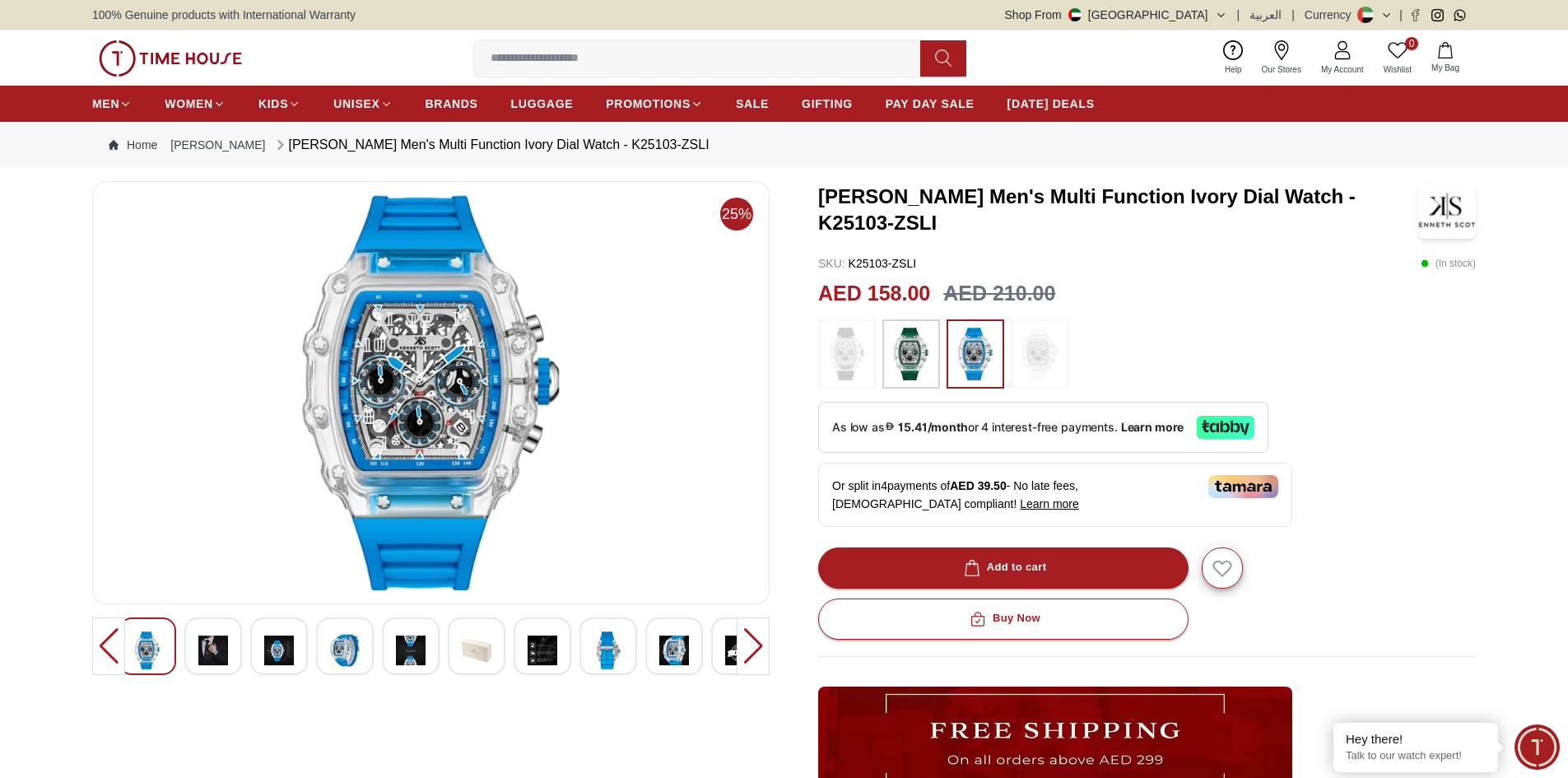
click at [897, 346] on img at bounding box center [911, 354] width 41 height 52
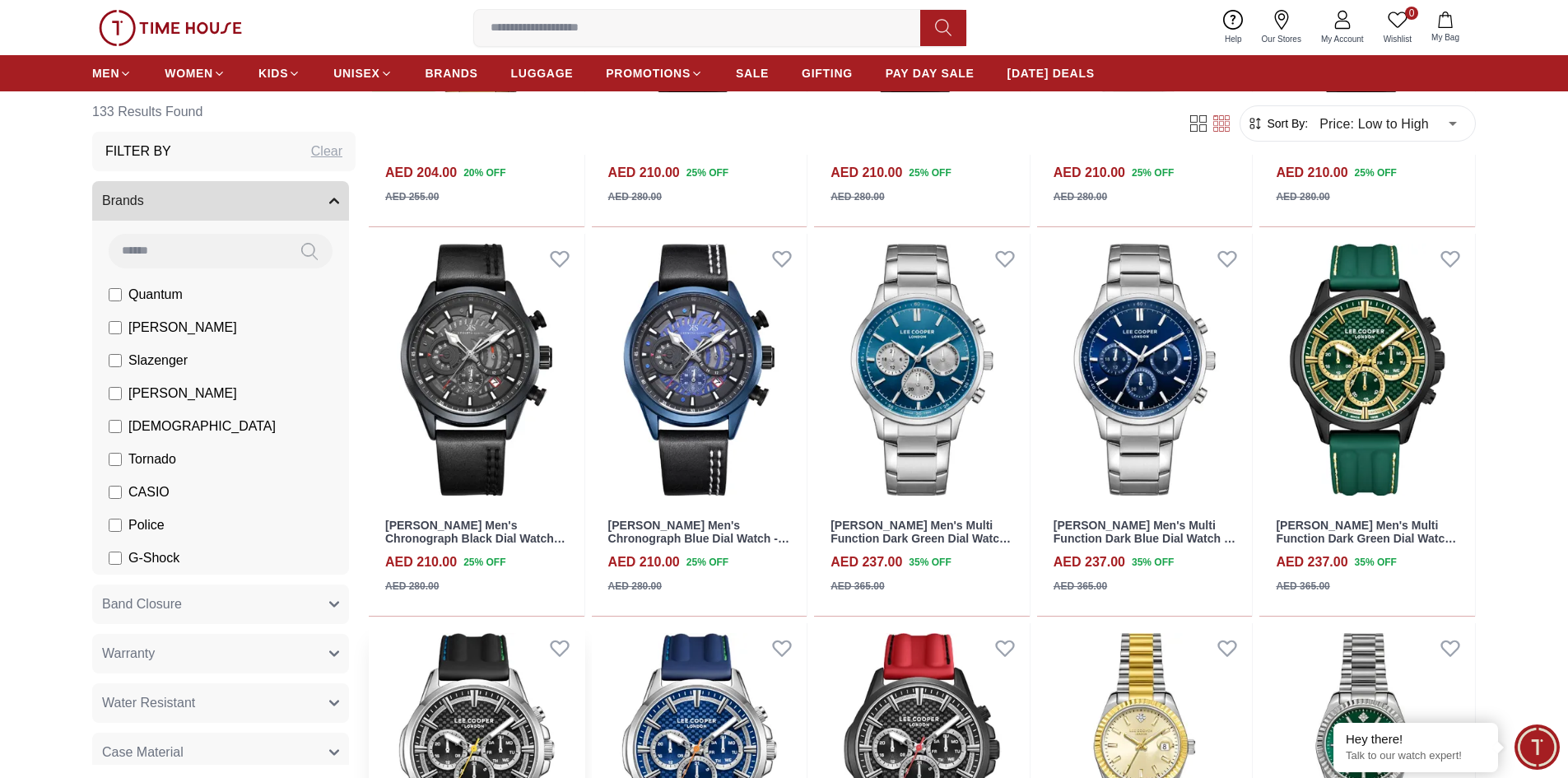
scroll to position [4609, 0]
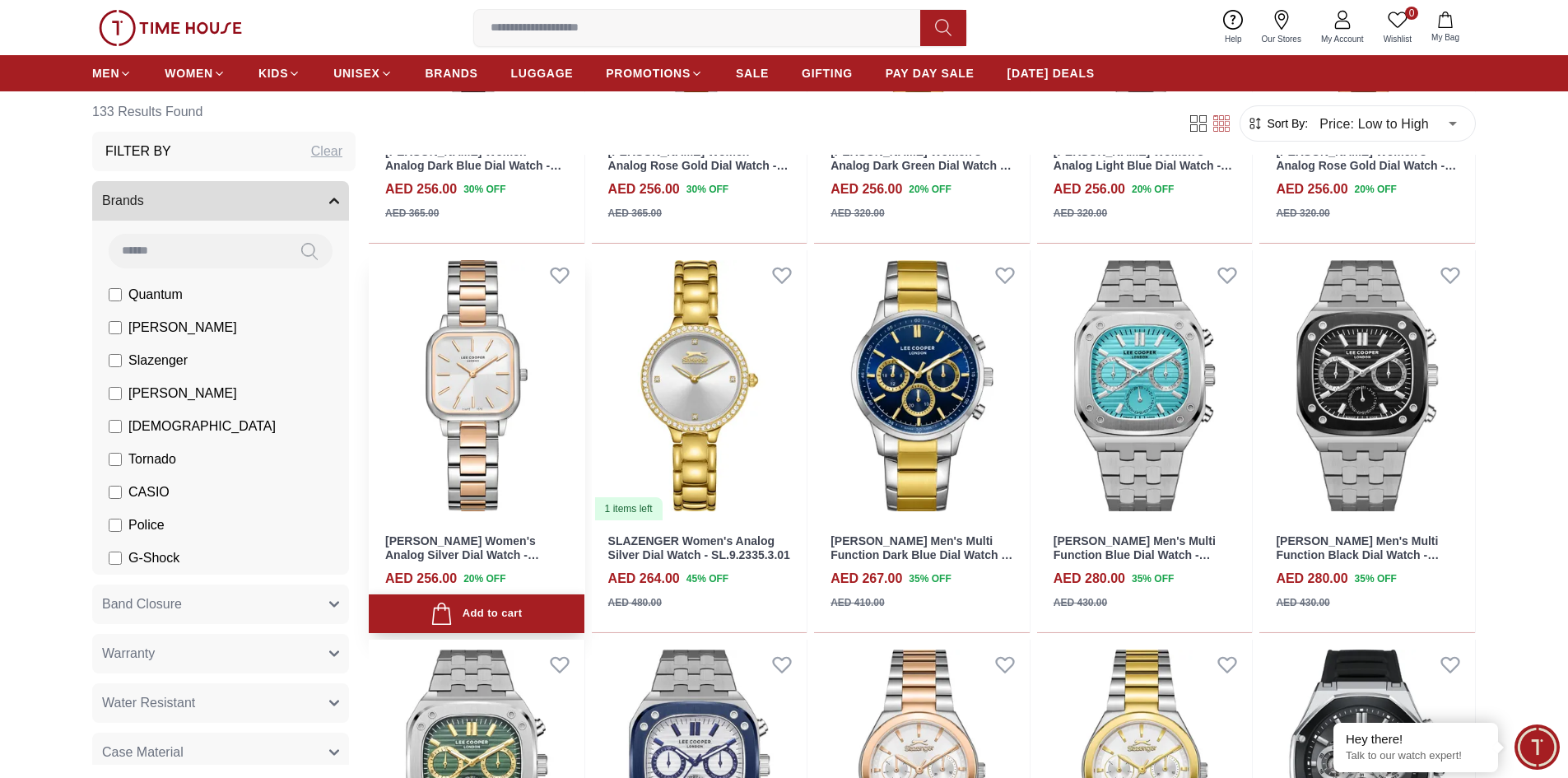
scroll to position [5761, 0]
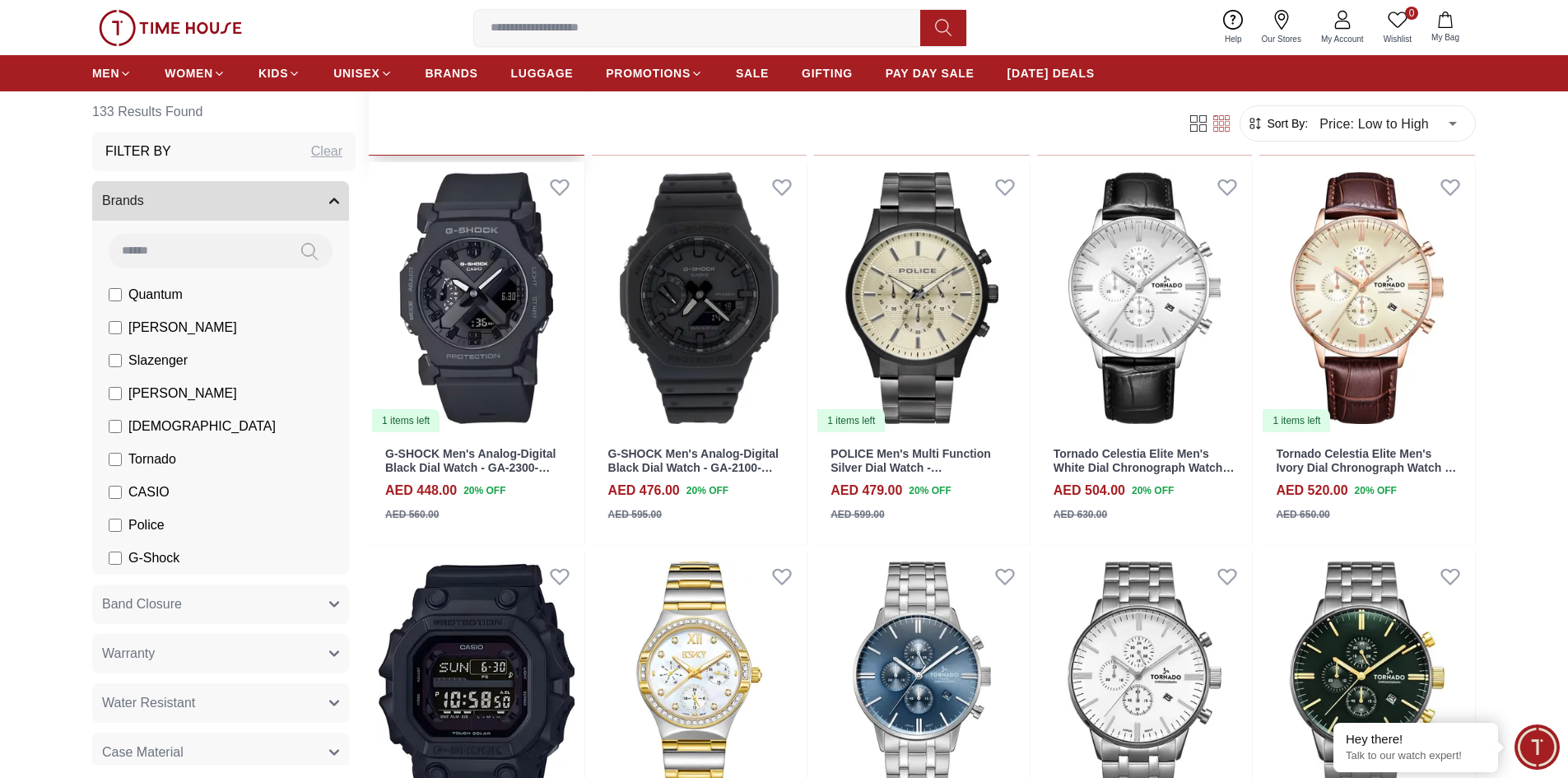
scroll to position [7325, 0]
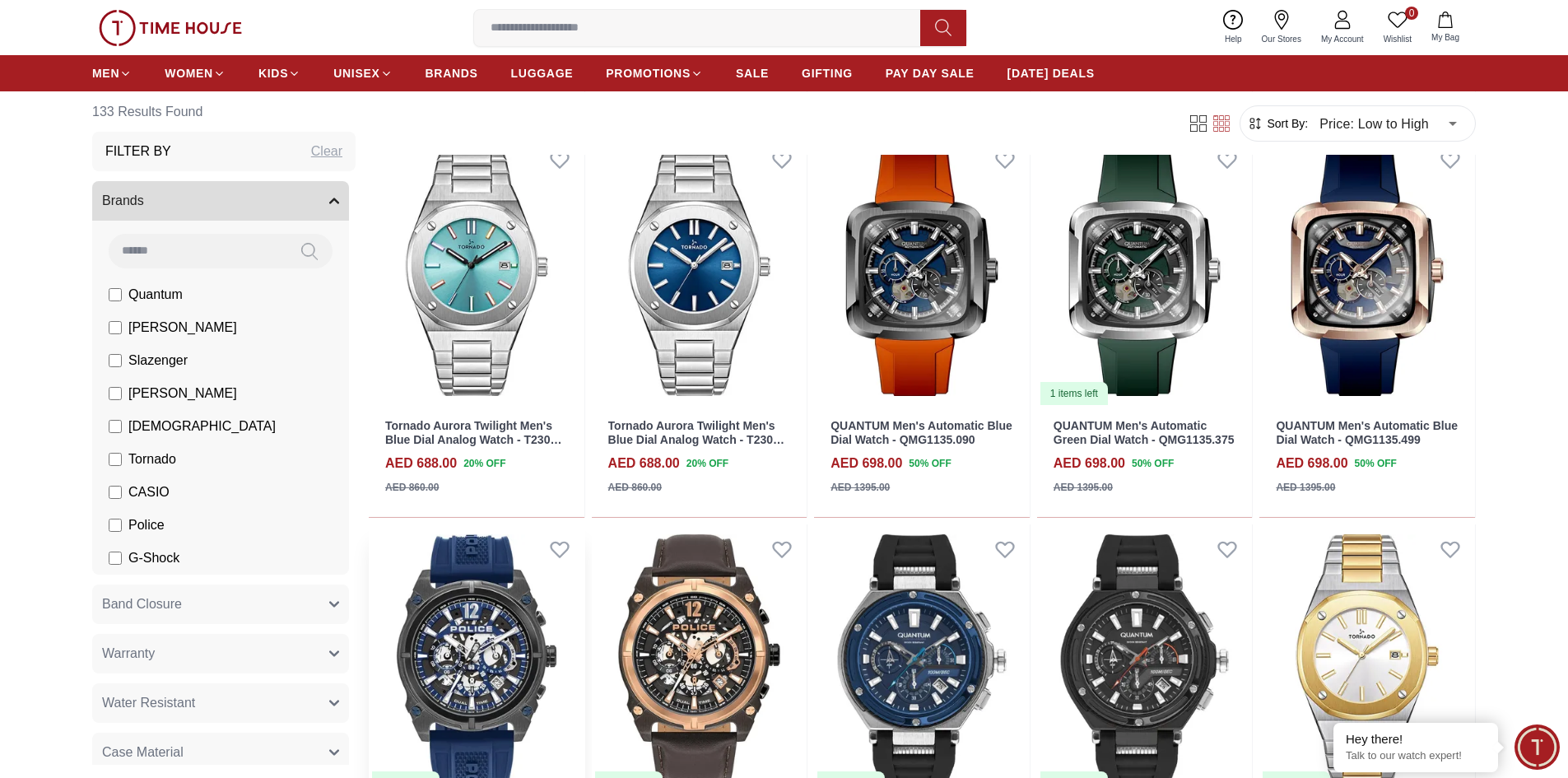
scroll to position [9382, 0]
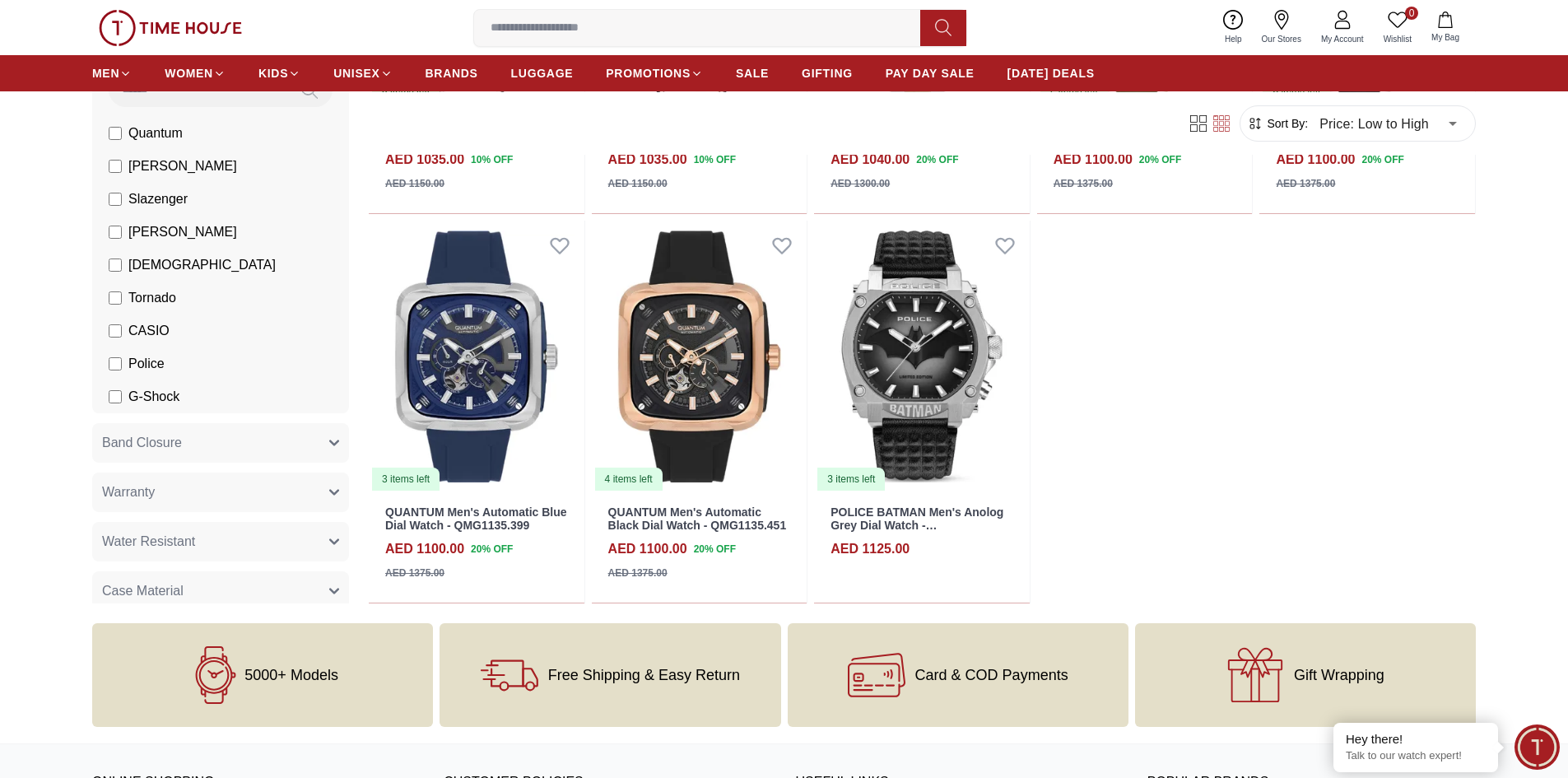
scroll to position [10782, 0]
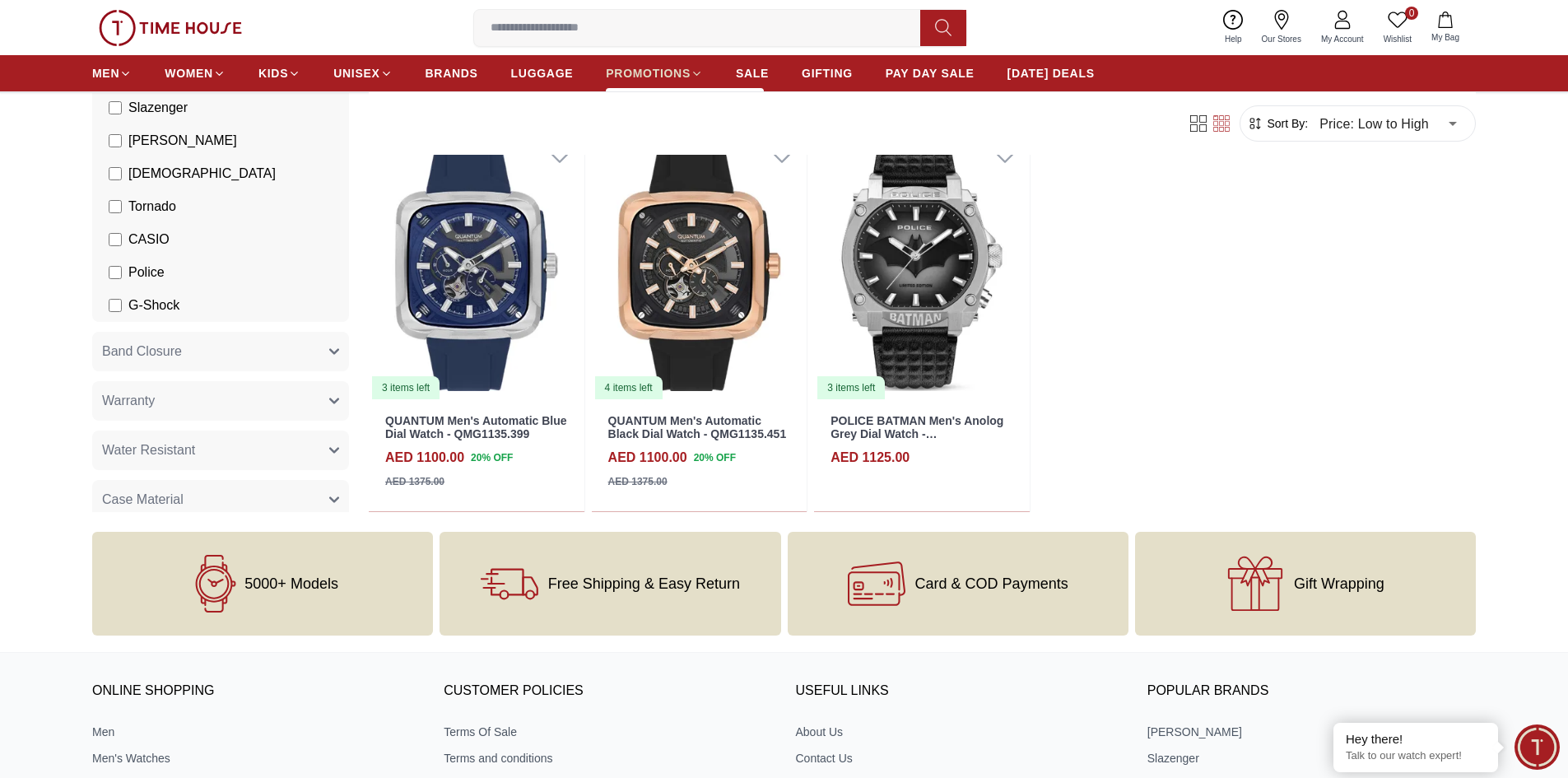
click at [684, 65] on span "PROMOTIONS" at bounding box center [648, 73] width 85 height 17
type input "******"
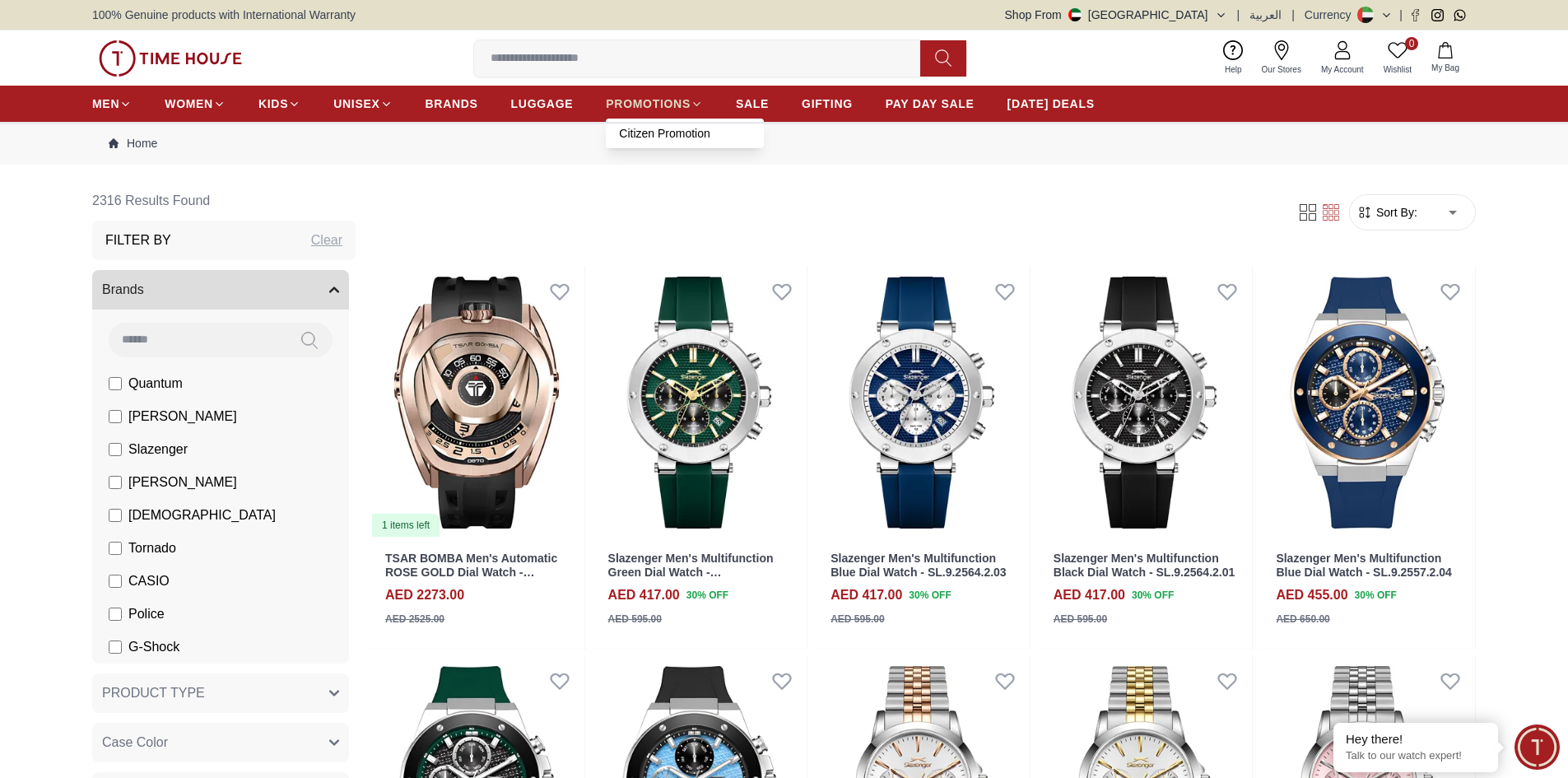
click at [701, 107] on icon at bounding box center [696, 103] width 13 height 13
click at [1400, 228] on form "Sort By: ​ ****** ​" at bounding box center [1412, 212] width 127 height 36
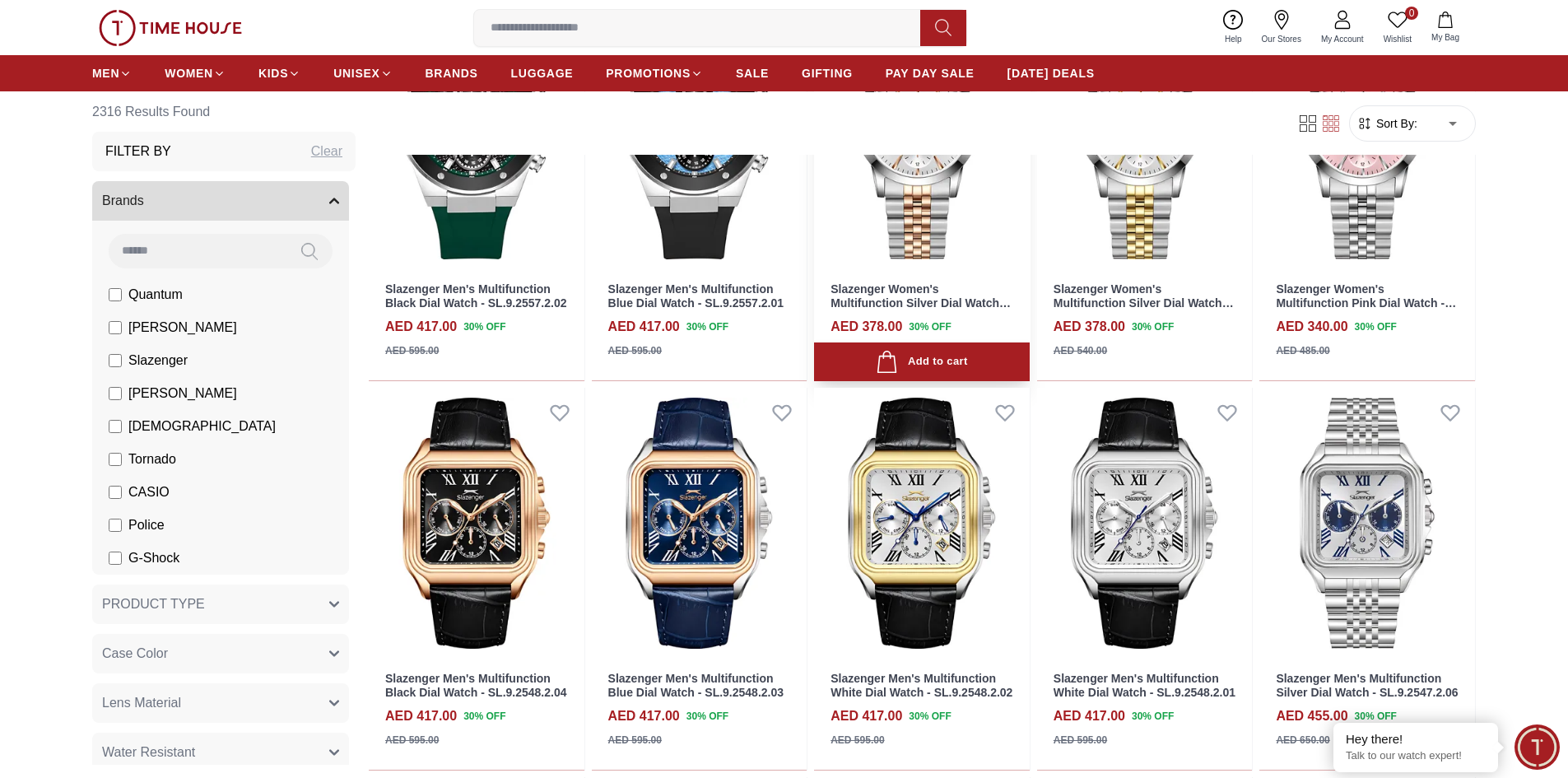
scroll to position [741, 0]
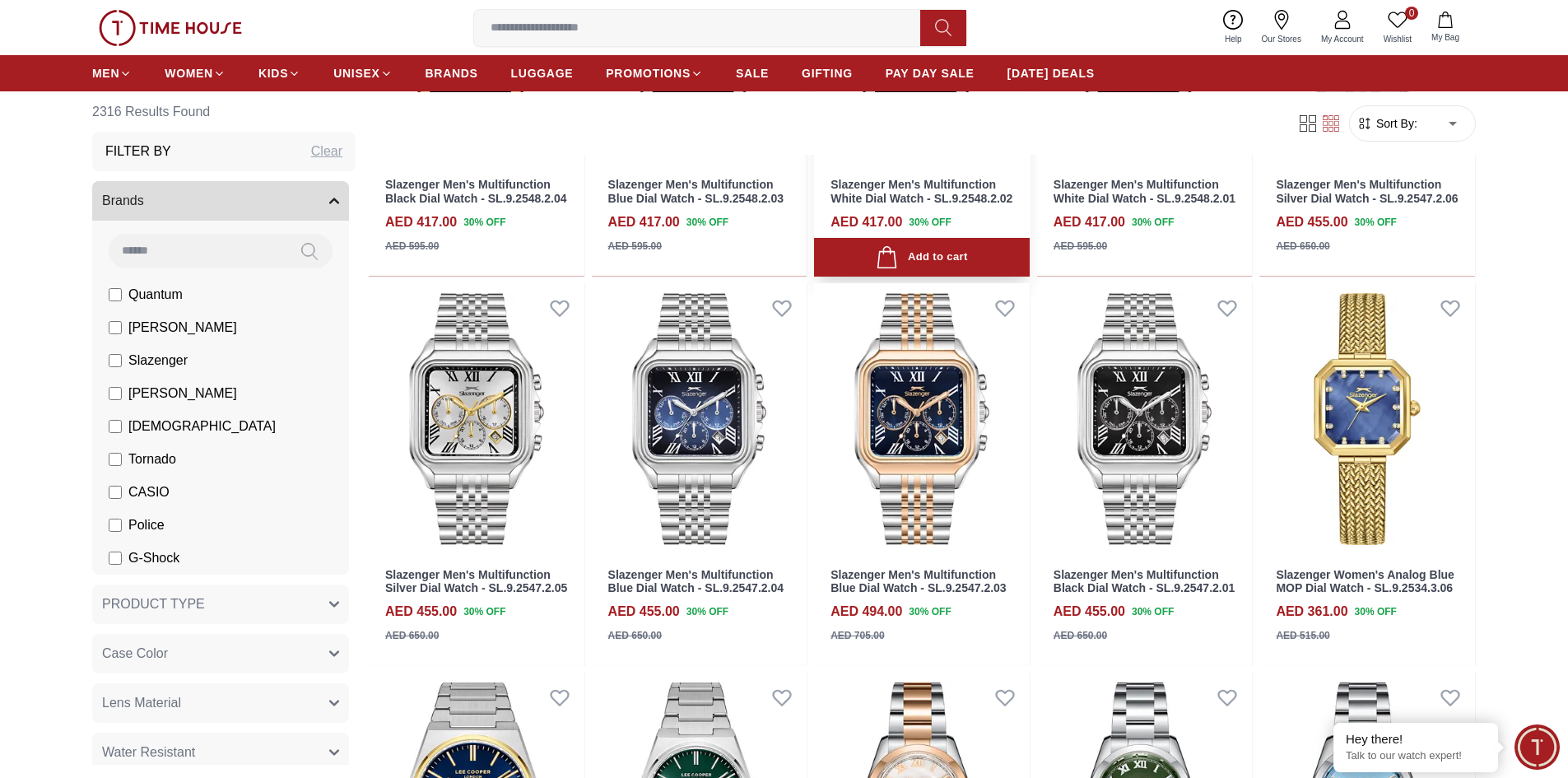
scroll to position [1235, 0]
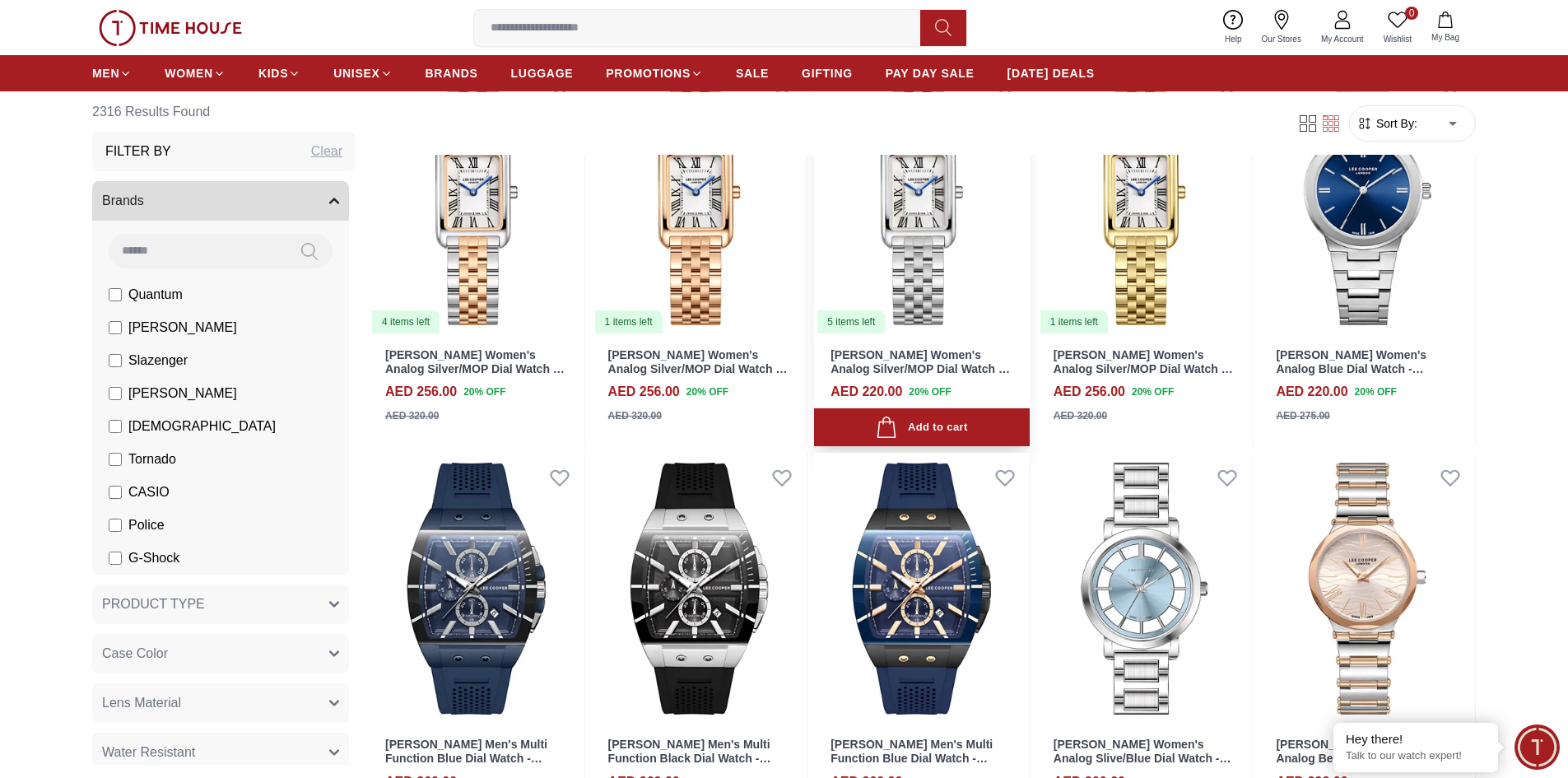
scroll to position [5432, 0]
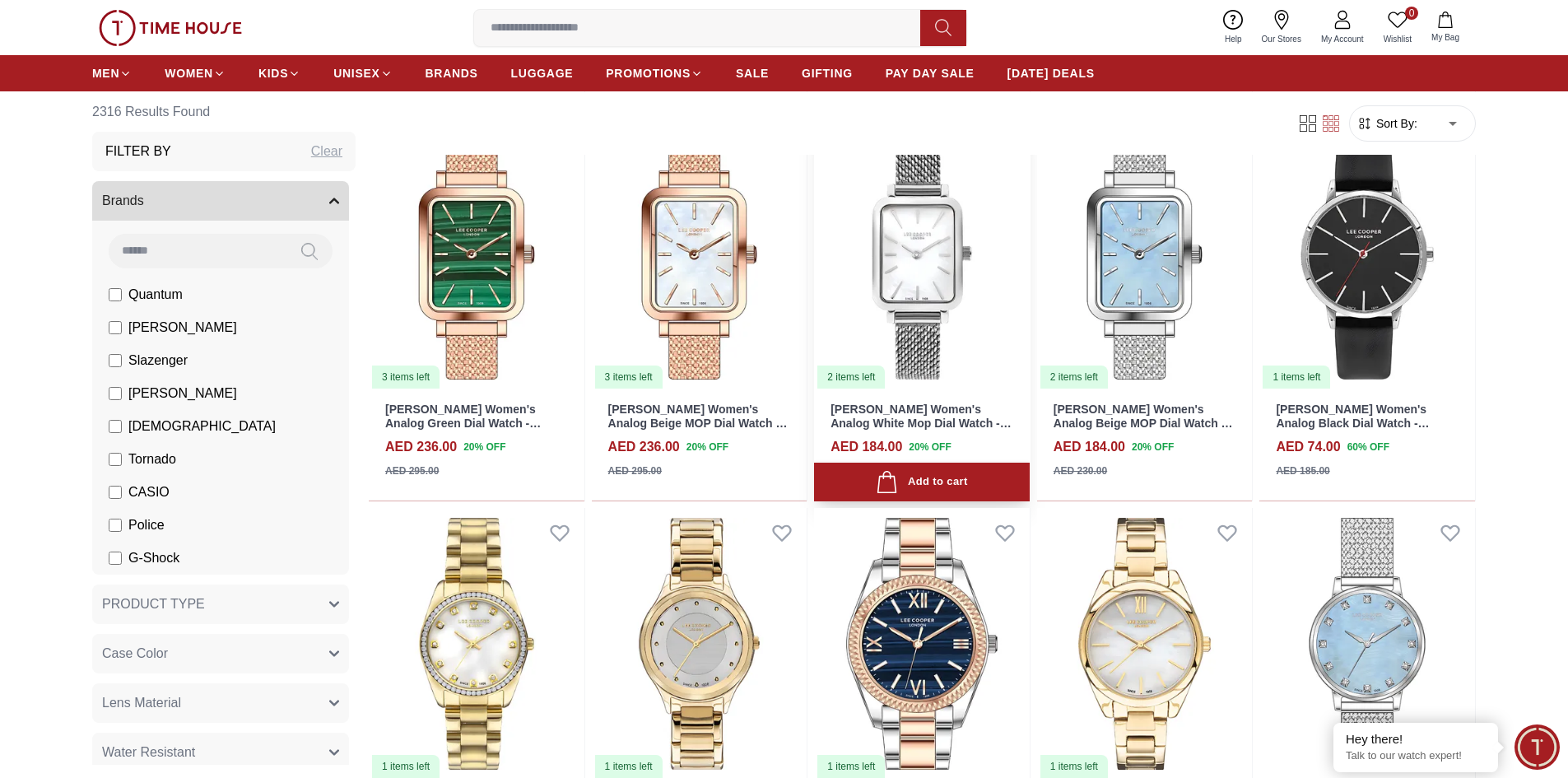
scroll to position [7325, 0]
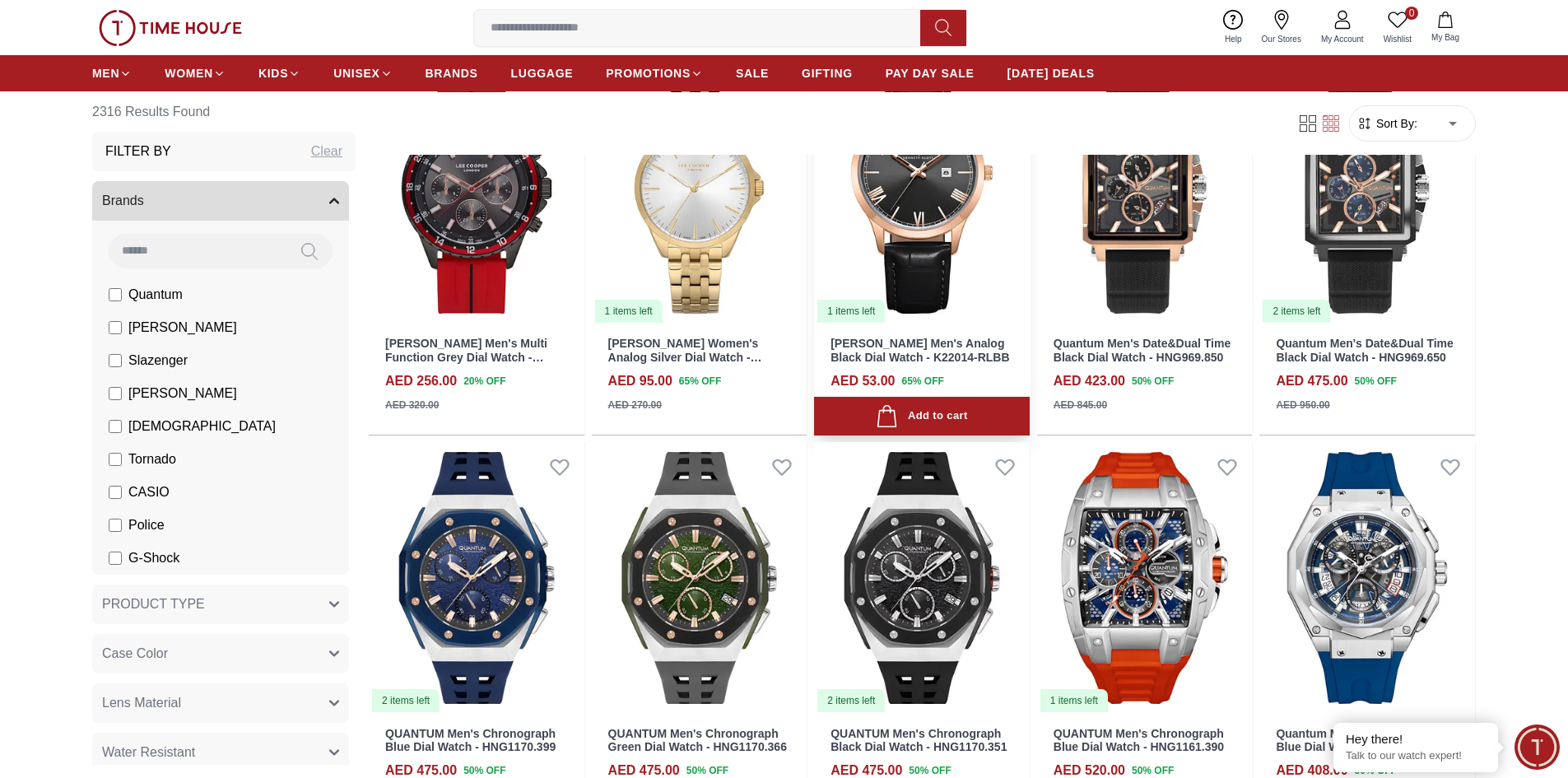
scroll to position [8477, 0]
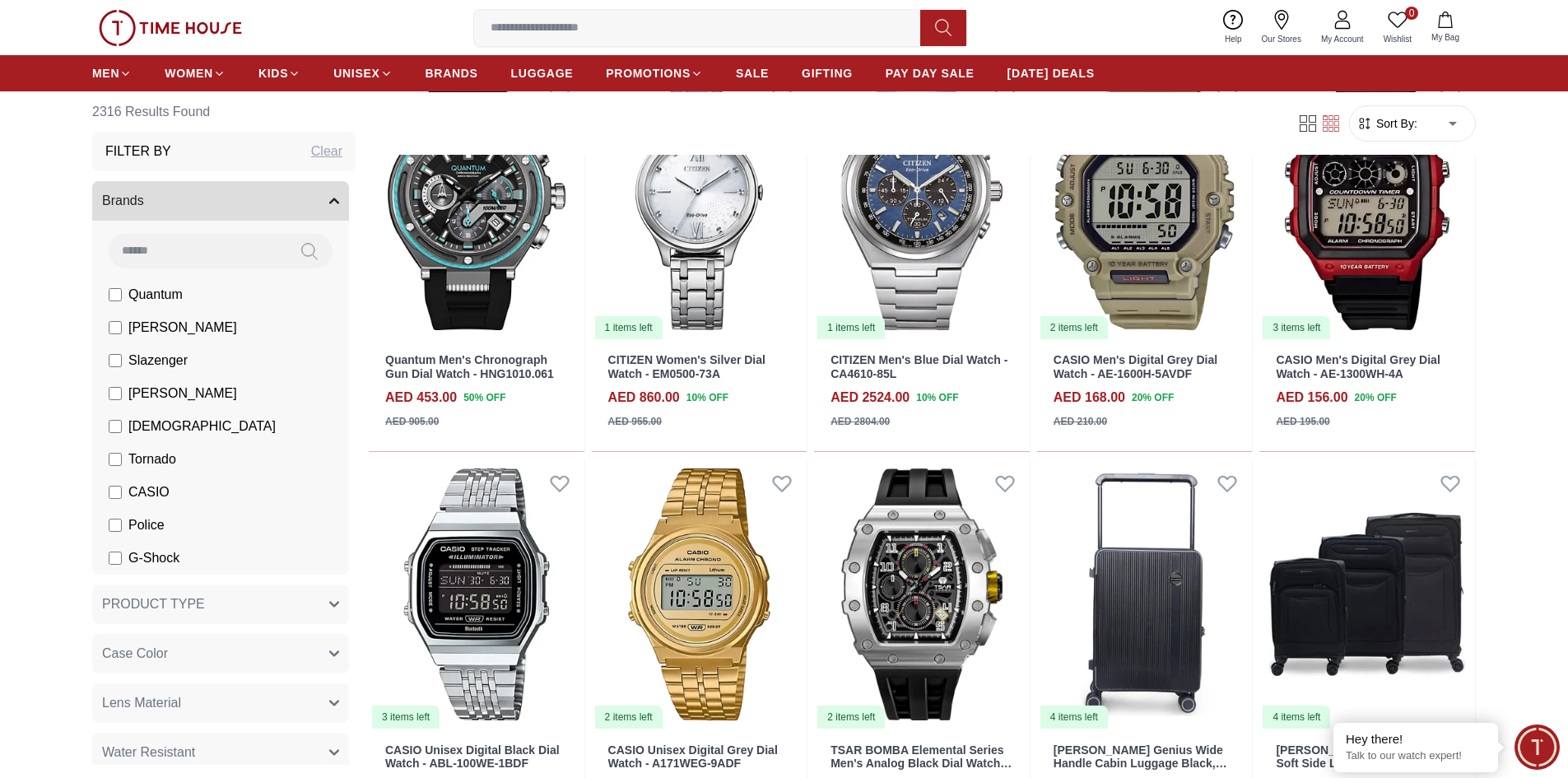
scroll to position [9712, 0]
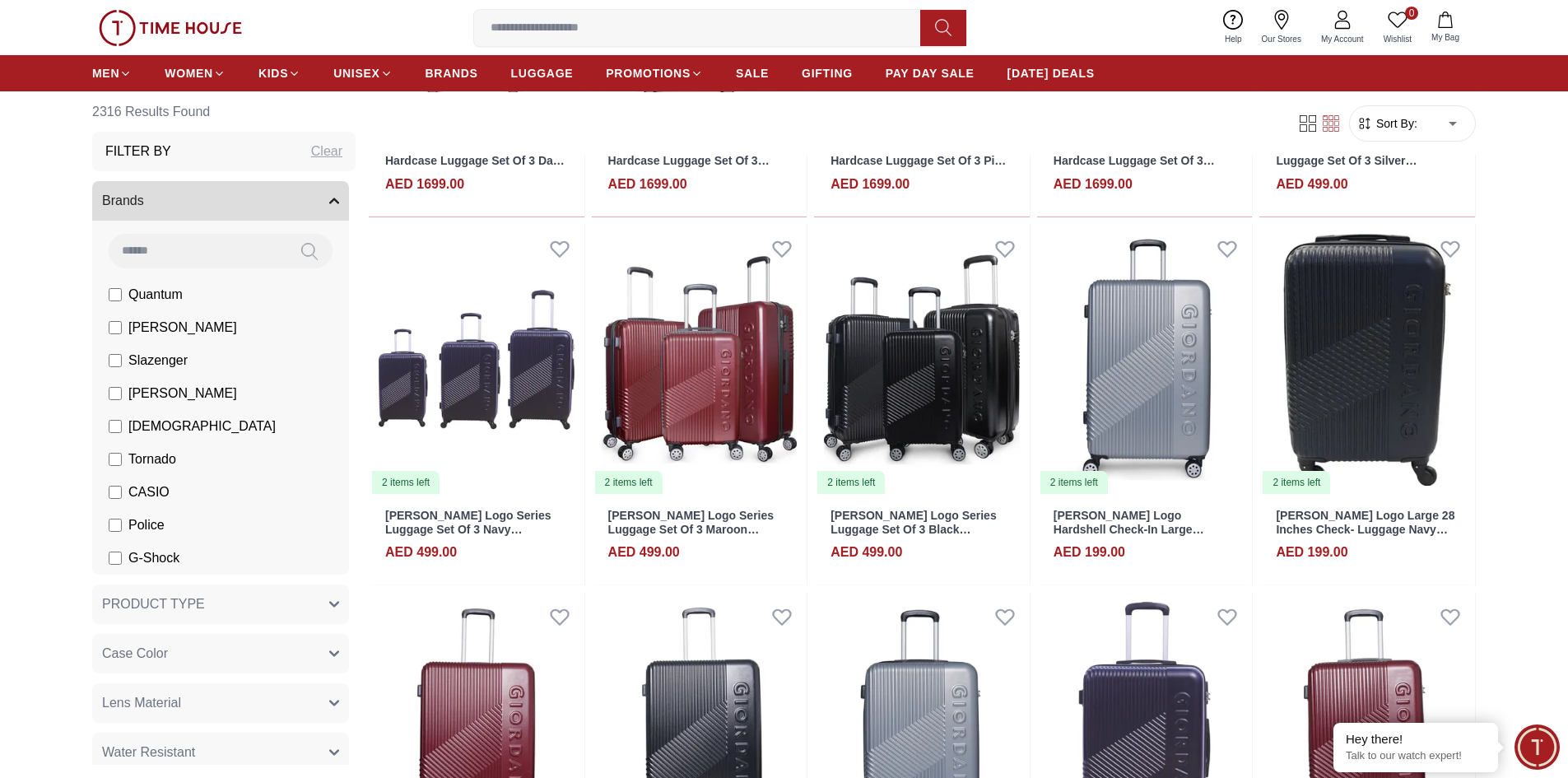
scroll to position [11441, 0]
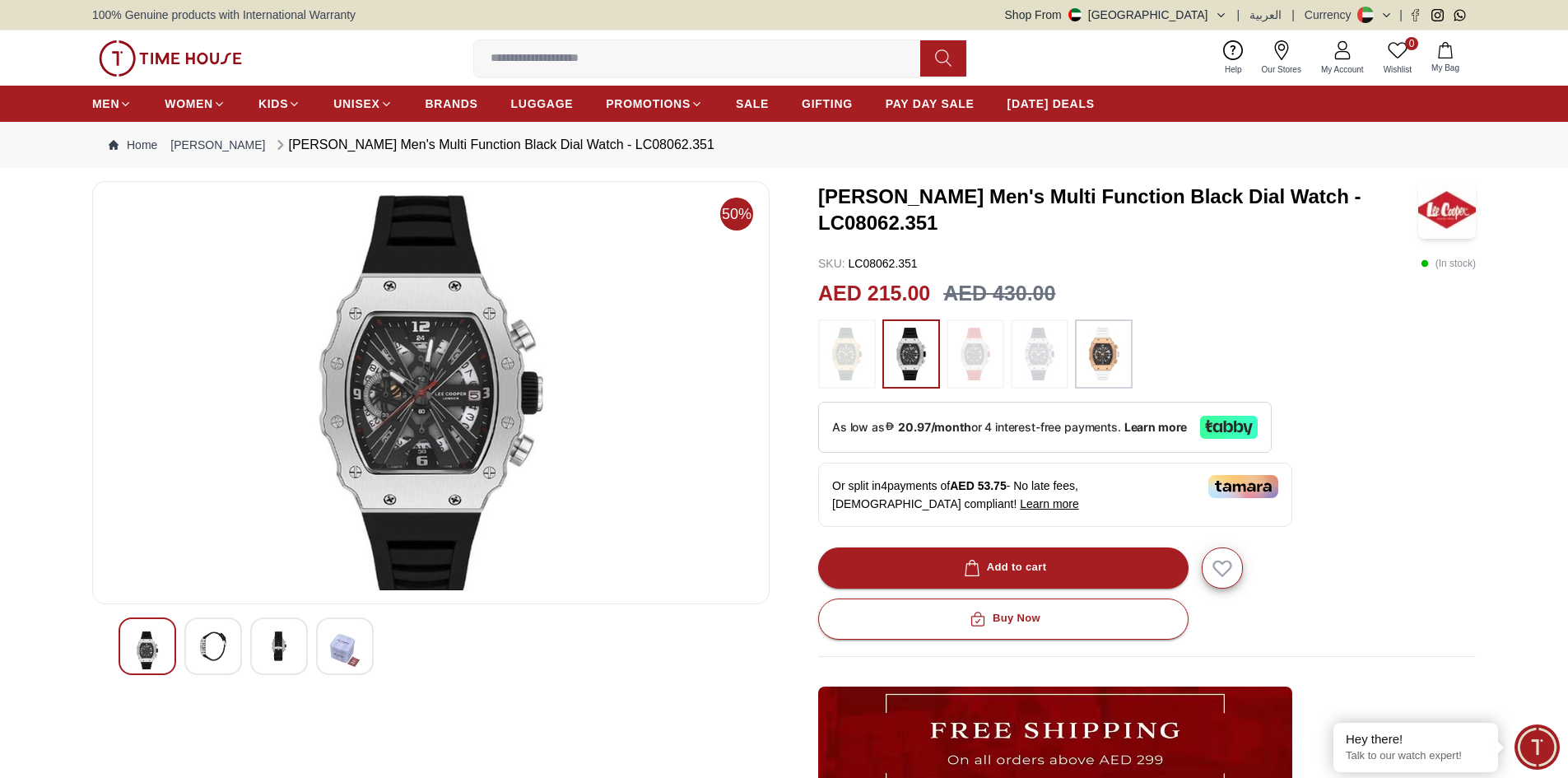
click at [1118, 362] on img at bounding box center [1104, 354] width 41 height 52
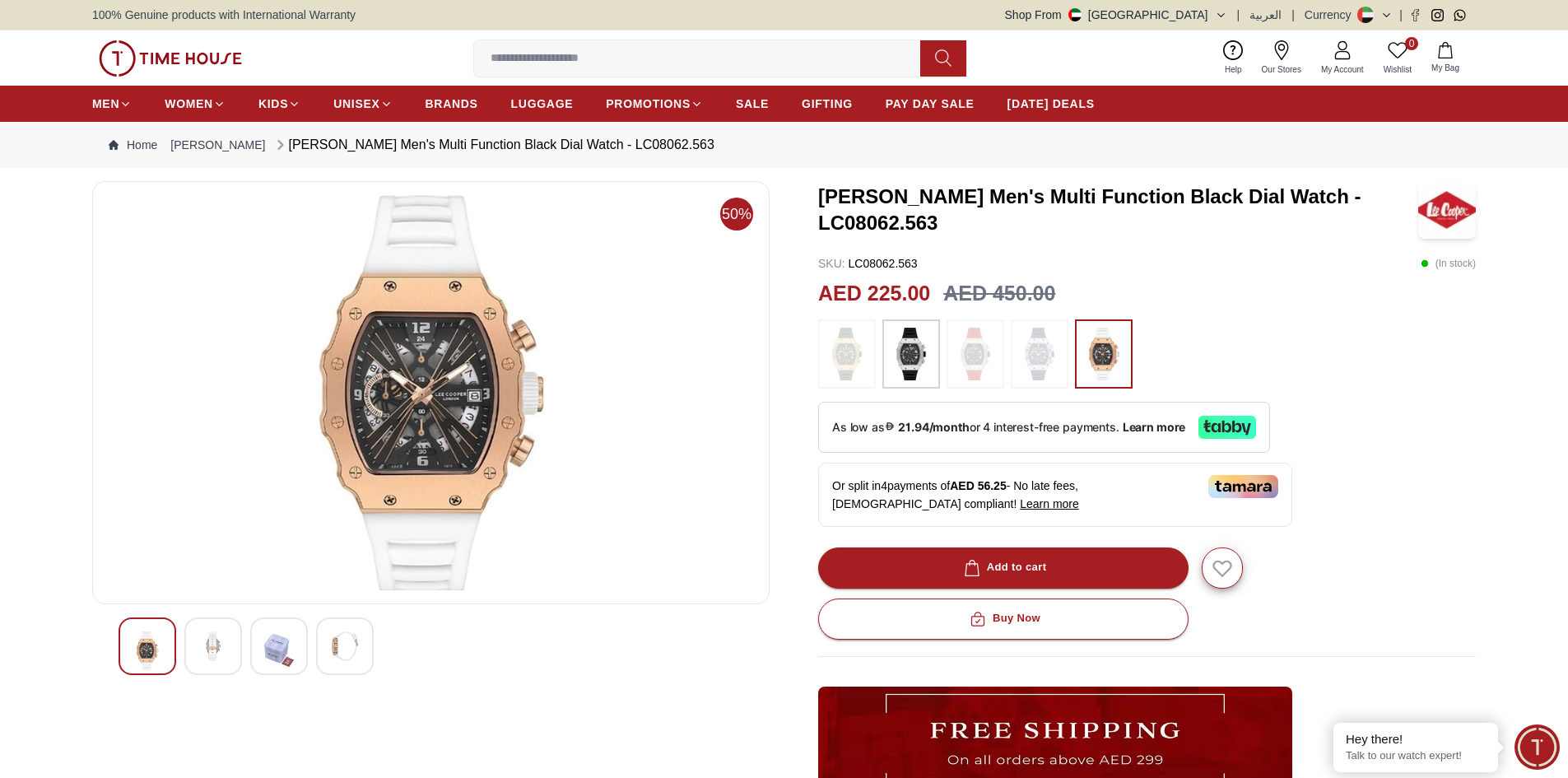
click at [901, 359] on img at bounding box center [911, 354] width 41 height 52
click at [958, 354] on img at bounding box center [975, 354] width 41 height 52
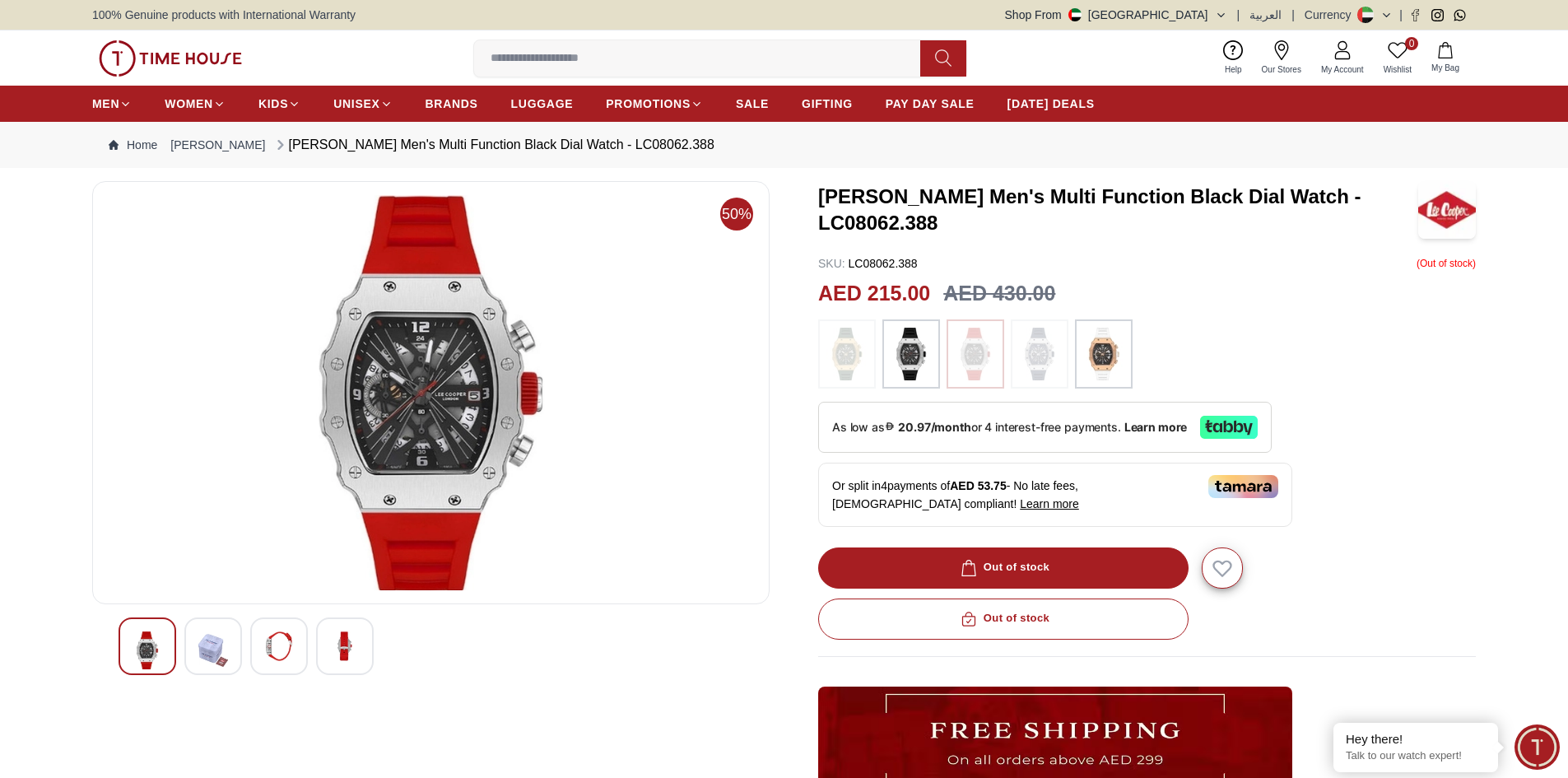
click at [1026, 360] on img at bounding box center [1040, 354] width 41 height 52
